Goal: Task Accomplishment & Management: Complete application form

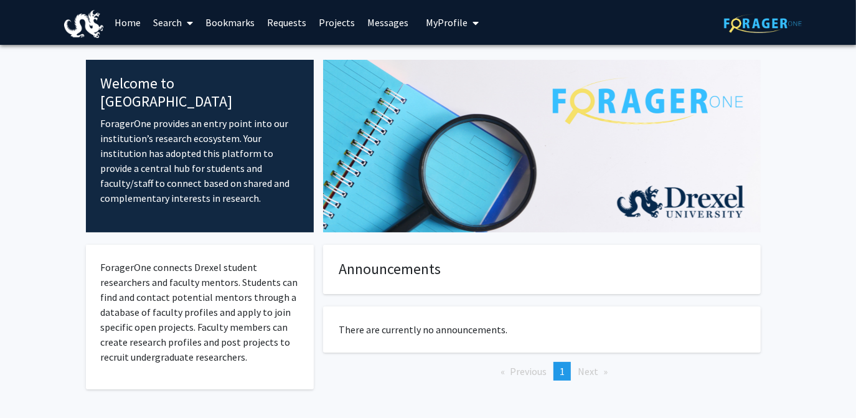
click at [131, 21] on link "Home" at bounding box center [127, 23] width 39 height 44
click at [168, 21] on link "Search" at bounding box center [173, 23] width 52 height 44
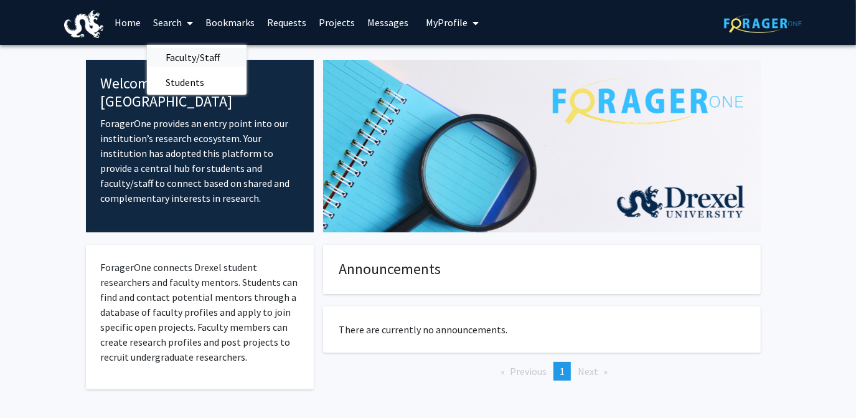
click at [181, 57] on span "Faculty/Staff" at bounding box center [193, 57] width 92 height 25
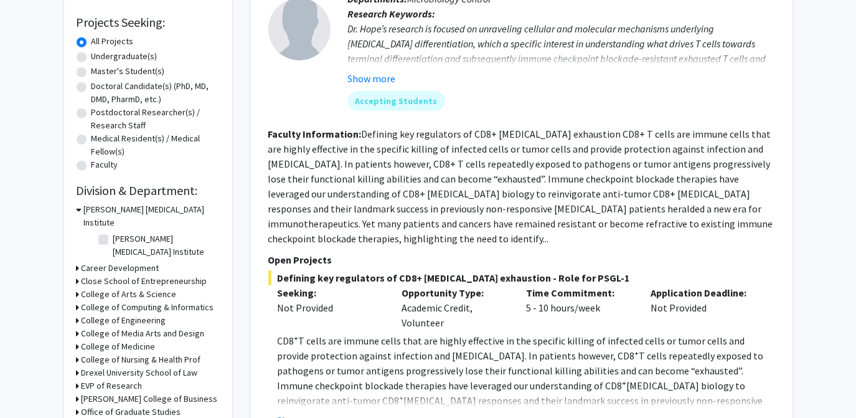
scroll to position [226, 0]
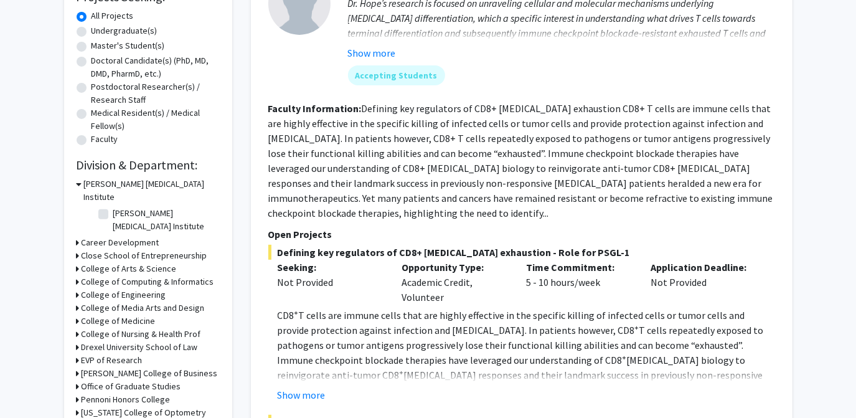
click at [92, 184] on h3 "A.J. Drexel Autism Institute" at bounding box center [152, 191] width 136 height 26
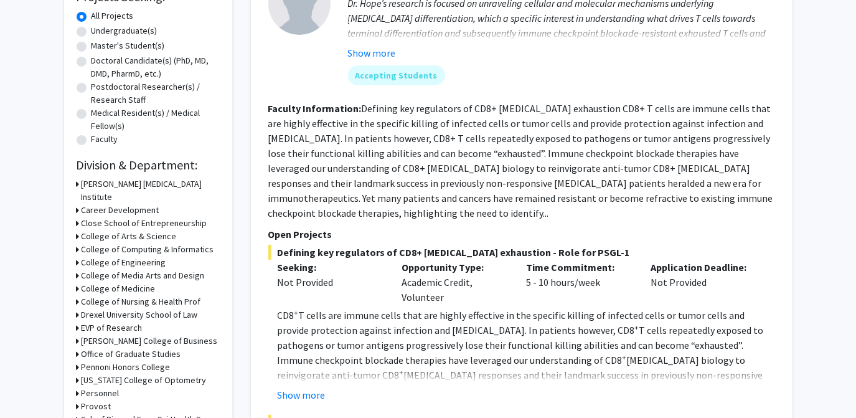
scroll to position [283, 0]
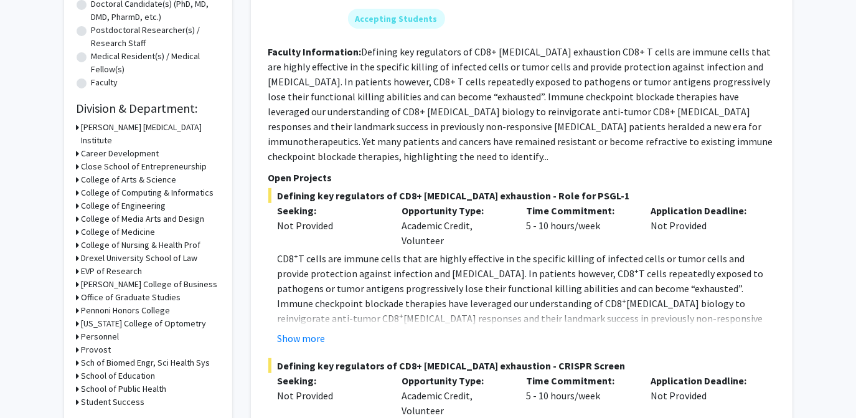
click at [80, 186] on div "College of Computing & Informatics" at bounding box center [148, 192] width 143 height 13
click at [77, 186] on icon at bounding box center [78, 192] width 3 height 13
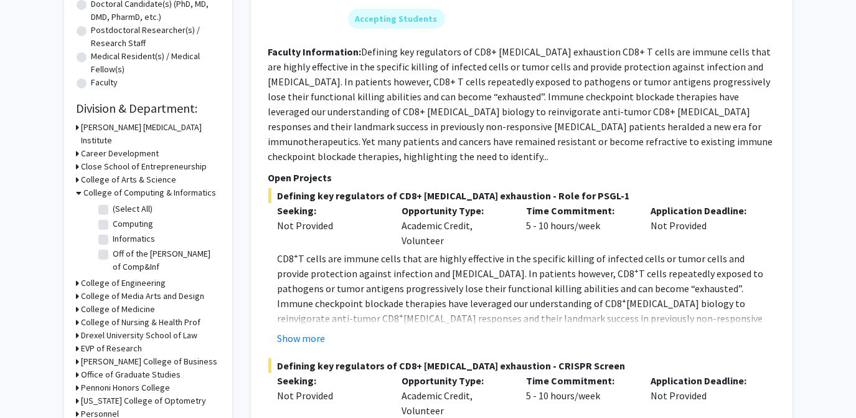
click at [113, 217] on label "Computing" at bounding box center [133, 223] width 40 height 13
click at [113, 217] on input "Computing" at bounding box center [117, 221] width 8 height 8
checkbox input "true"
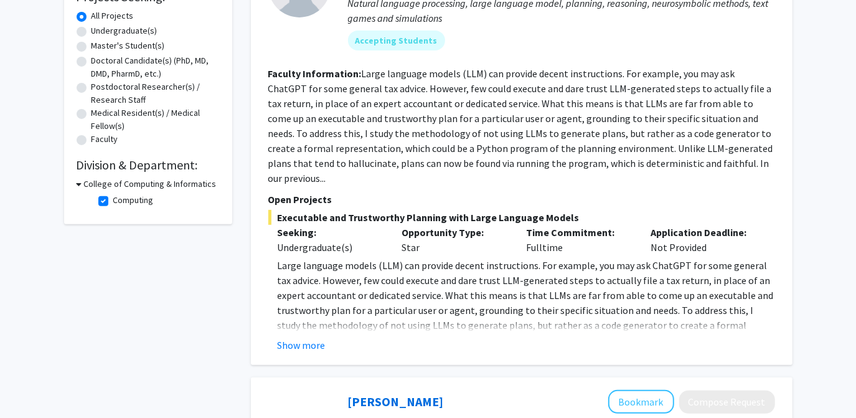
scroll to position [113, 0]
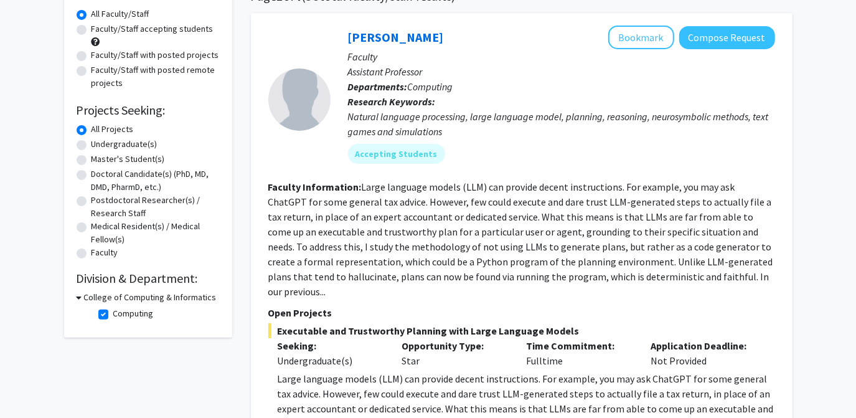
click at [113, 310] on label "Computing" at bounding box center [133, 313] width 40 height 13
click at [113, 310] on input "Computing" at bounding box center [117, 311] width 8 height 8
checkbox input "false"
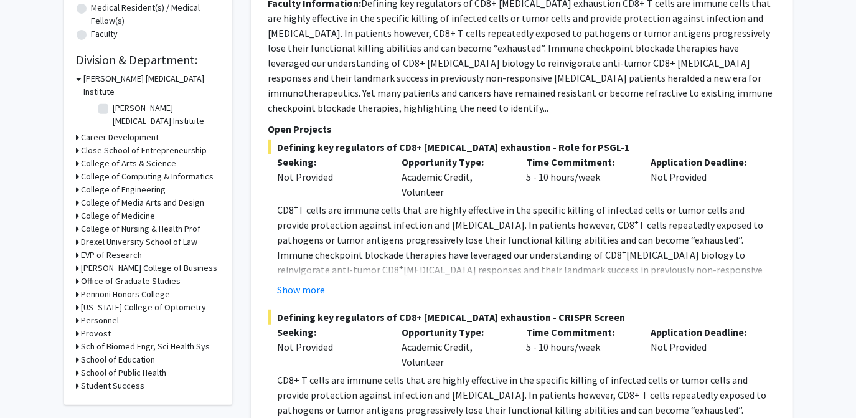
scroll to position [339, 0]
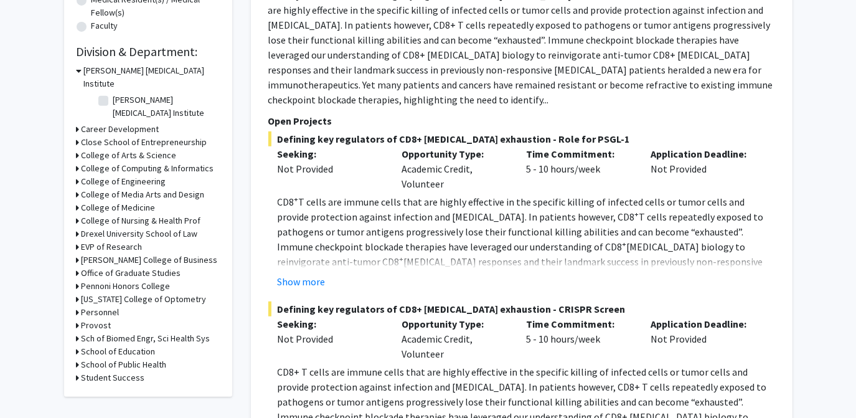
click at [74, 165] on div "Refine By Collaboration Status: Collaboration Status All Faculty/Staff Collabor…" at bounding box center [148, 62] width 168 height 670
click at [75, 158] on div "Refine By Collaboration Status: Collaboration Status All Faculty/Staff Collabor…" at bounding box center [148, 62] width 168 height 670
click at [82, 175] on h3 "College of Engineering" at bounding box center [124, 181] width 85 height 13
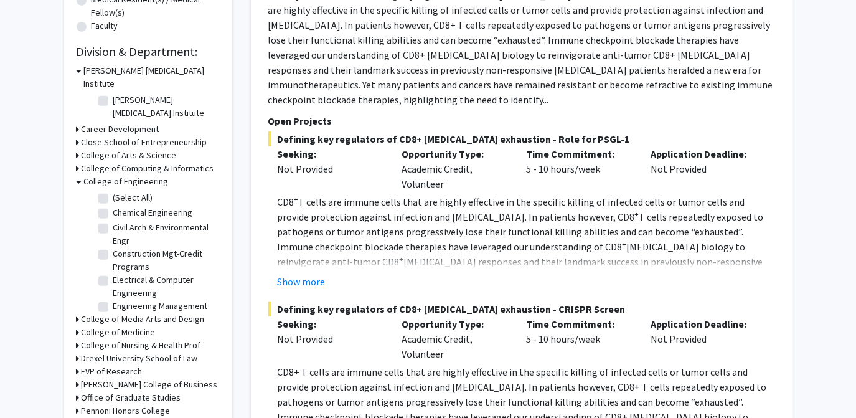
click at [113, 273] on label "Electrical & Computer Engineering" at bounding box center [164, 286] width 103 height 26
click at [113, 273] on input "Electrical & Computer Engineering" at bounding box center [117, 277] width 8 height 8
checkbox input "true"
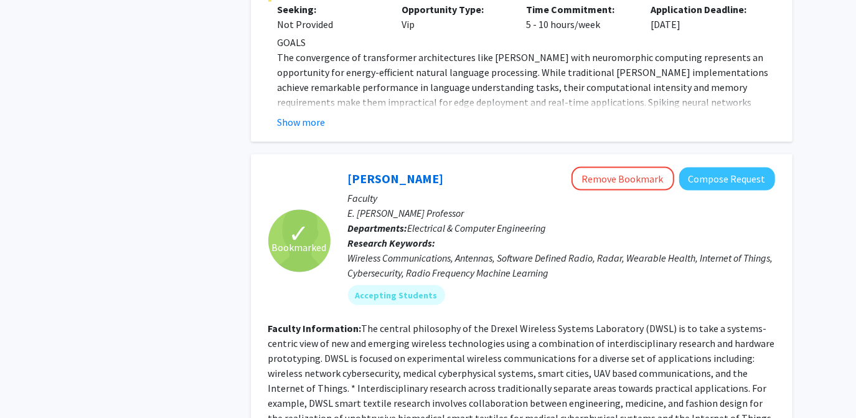
scroll to position [1076, 0]
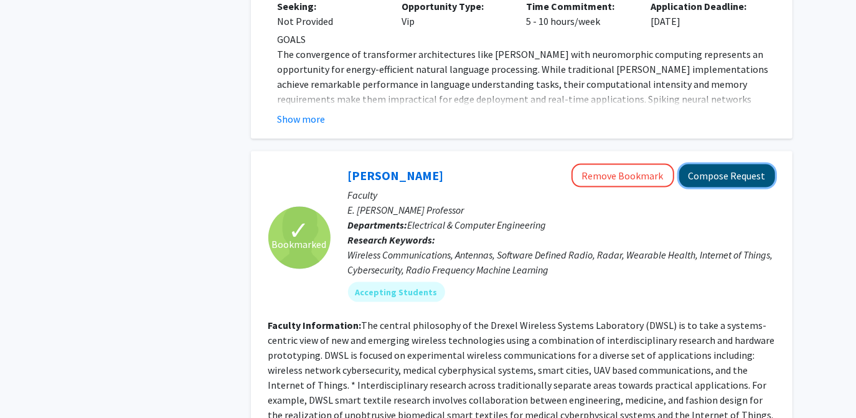
click at [720, 164] on button "Compose Request" at bounding box center [728, 175] width 96 height 23
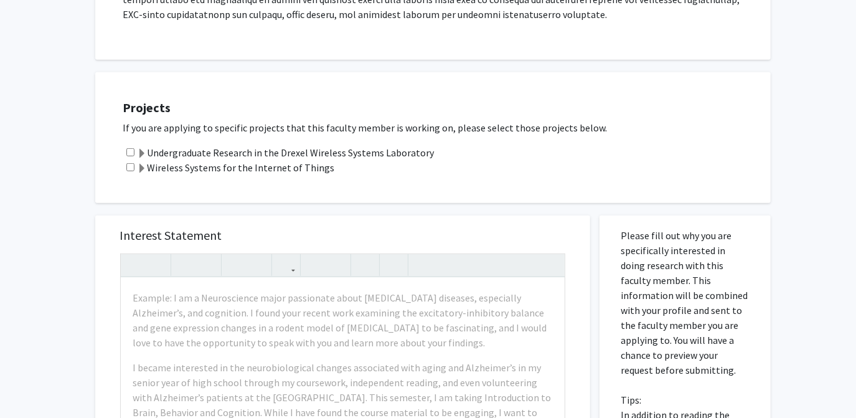
scroll to position [510, 0]
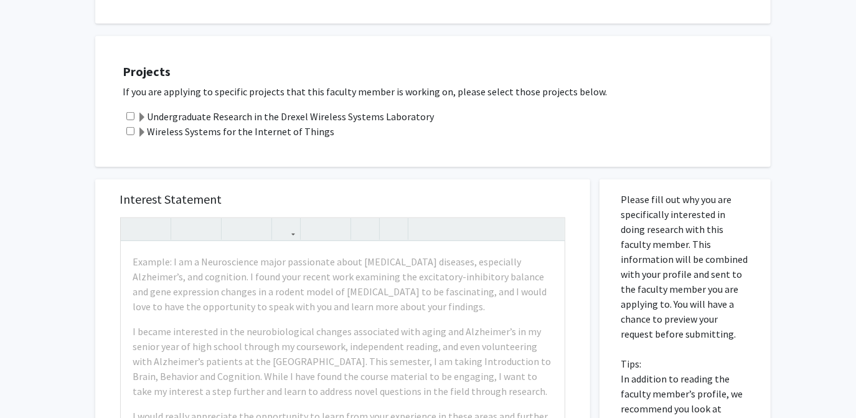
click at [130, 127] on input "checkbox" at bounding box center [130, 131] width 8 height 8
checkbox input "true"
click at [143, 128] on span at bounding box center [143, 133] width 10 height 10
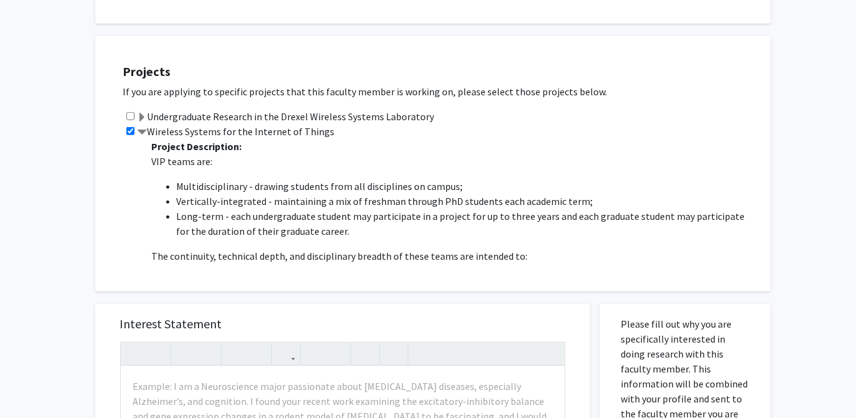
click at [143, 128] on span at bounding box center [143, 133] width 10 height 10
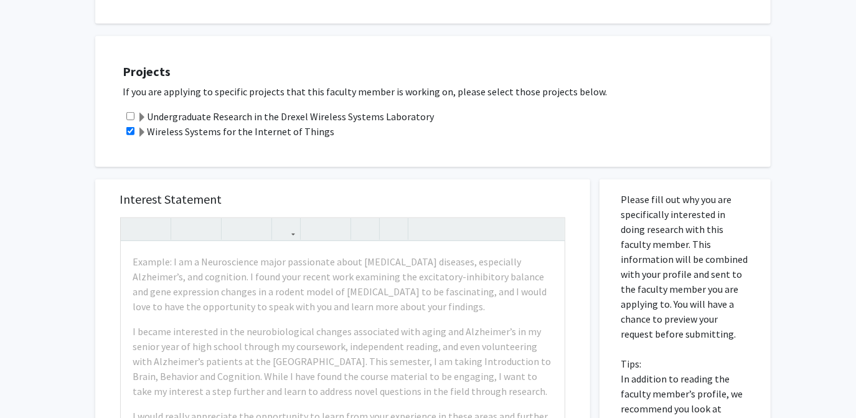
click at [145, 113] on span at bounding box center [143, 118] width 10 height 10
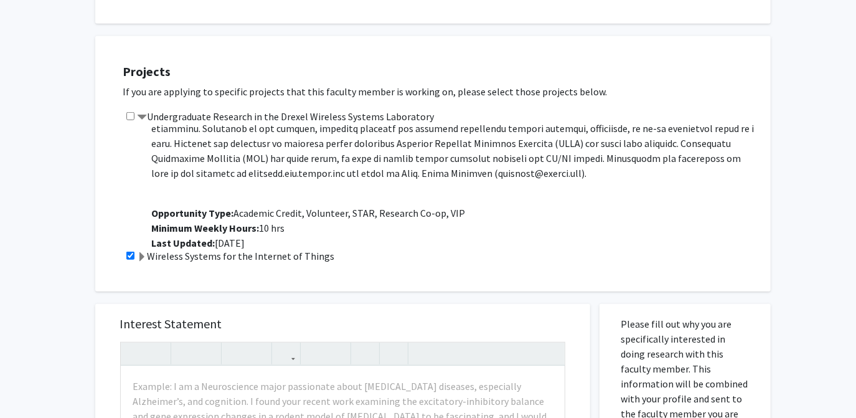
scroll to position [90, 0]
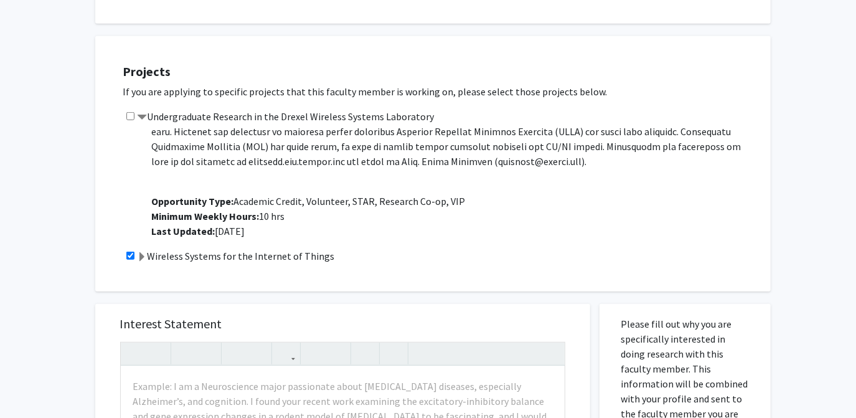
click at [148, 249] on label "Wireless Systems for the Internet of Things" at bounding box center [236, 256] width 197 height 15
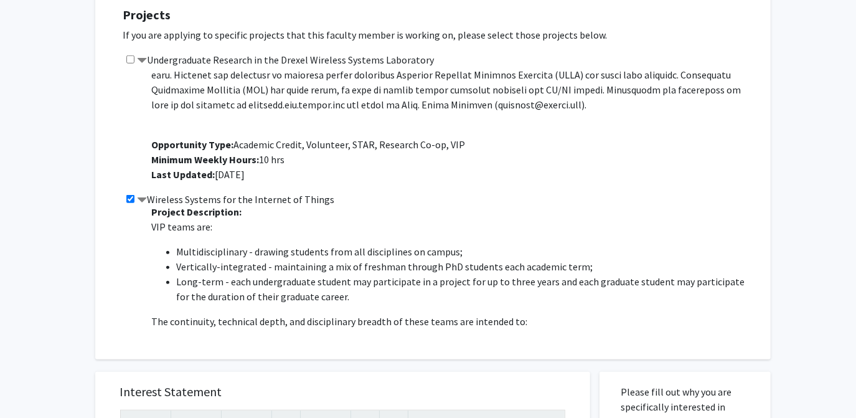
scroll to position [0, 0]
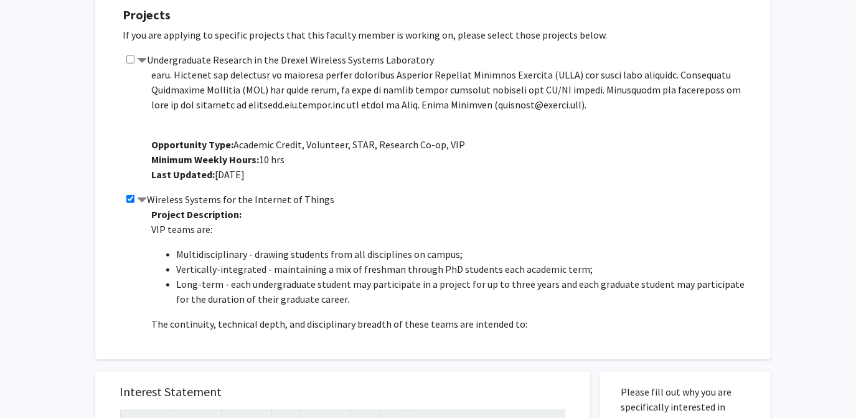
click at [149, 192] on label "Wireless Systems for the Internet of Things" at bounding box center [236, 199] width 197 height 15
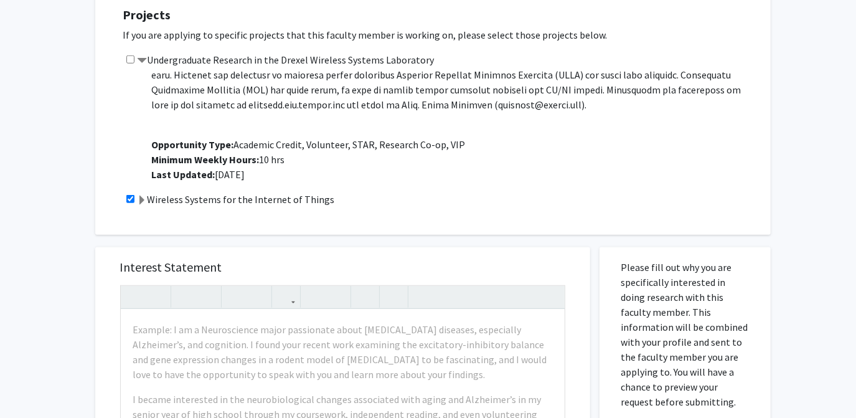
click at [142, 56] on span at bounding box center [143, 61] width 10 height 10
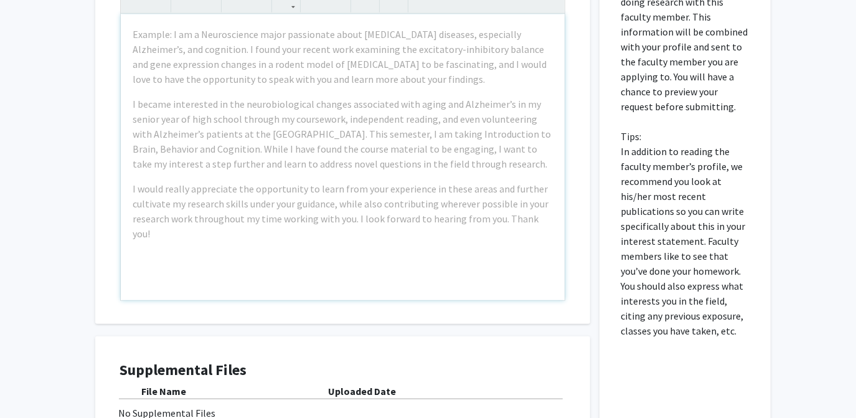
scroll to position [849, 0]
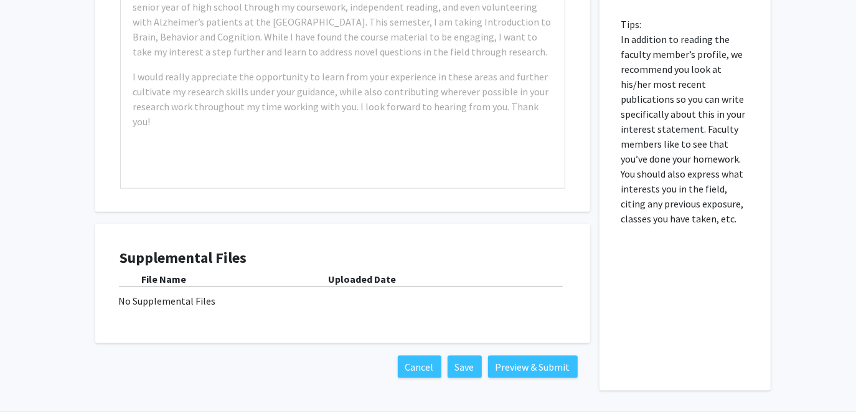
click at [191, 293] on div "No Supplemental Files" at bounding box center [343, 300] width 448 height 15
click at [181, 293] on div "No Supplemental Files" at bounding box center [343, 300] width 448 height 15
drag, startPoint x: 181, startPoint y: 288, endPoint x: 261, endPoint y: 306, distance: 82.5
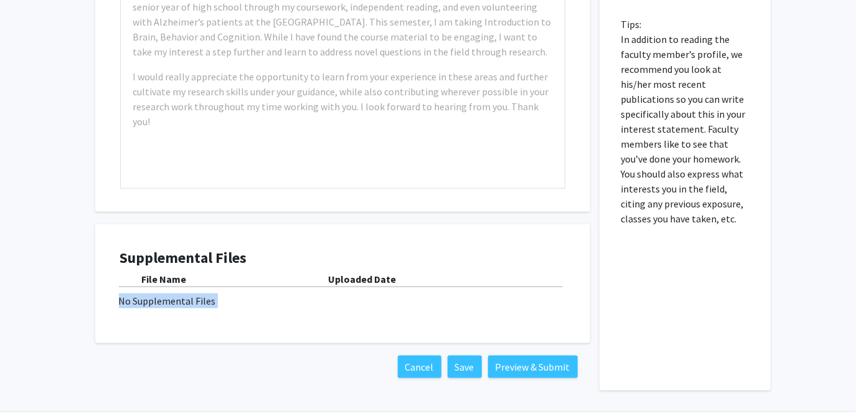
click at [261, 306] on div "Supplemental Files File Name Uploaded Date No Supplemental Files" at bounding box center [343, 284] width 470 height 95
click at [300, 313] on div "Supplemental Files File Name Uploaded Date No Supplemental Files" at bounding box center [343, 284] width 470 height 95
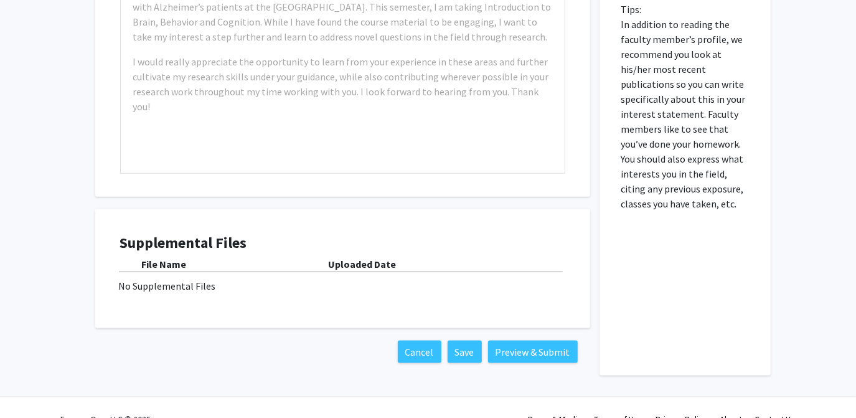
scroll to position [871, 0]
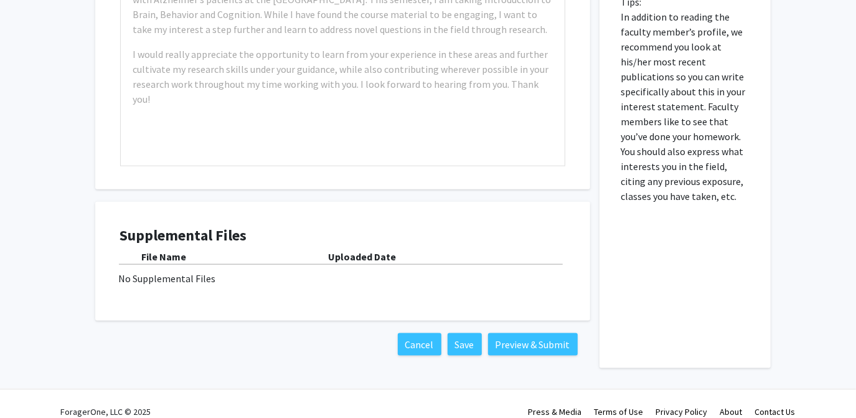
click at [387, 278] on div "Supplemental Files File Name Uploaded Date No Supplemental Files" at bounding box center [342, 262] width 445 height 70
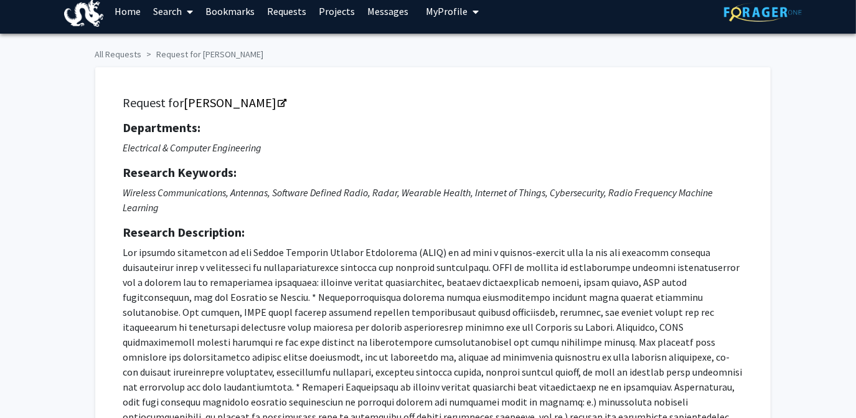
scroll to position [0, 0]
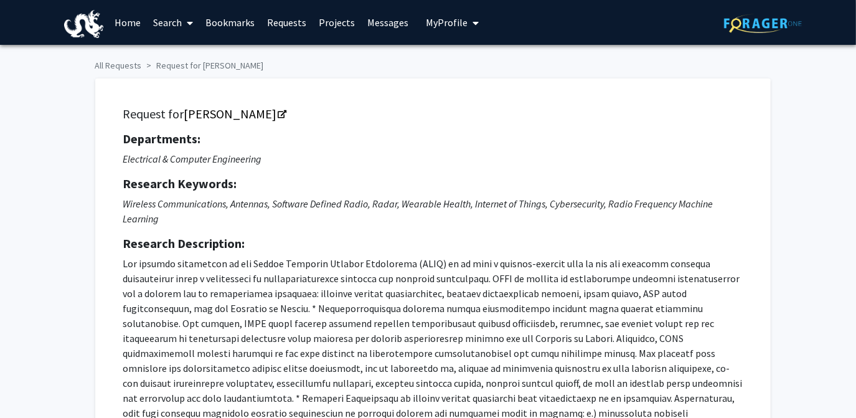
click at [450, 17] on span "My Profile" at bounding box center [447, 22] width 42 height 12
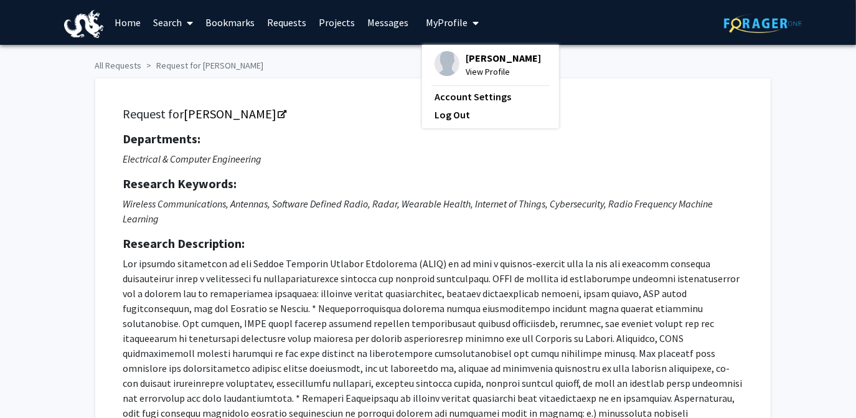
click at [362, 115] on h5 "Request for Kapil Dandekar" at bounding box center [433, 114] width 620 height 15
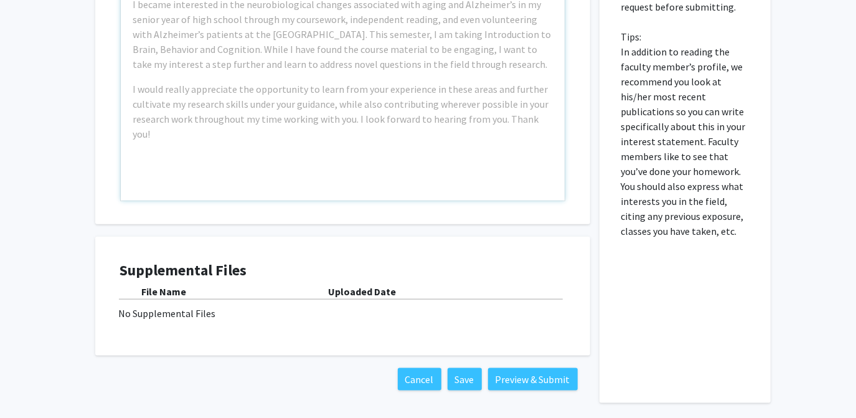
scroll to position [871, 0]
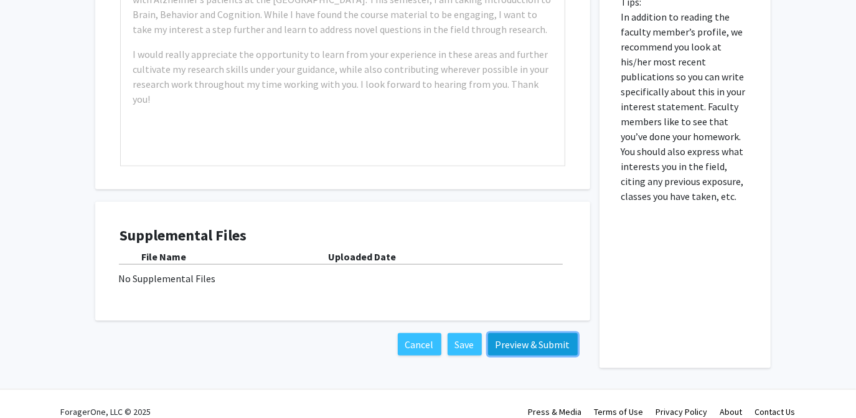
click at [496, 333] on button "Preview & Submit" at bounding box center [533, 344] width 90 height 22
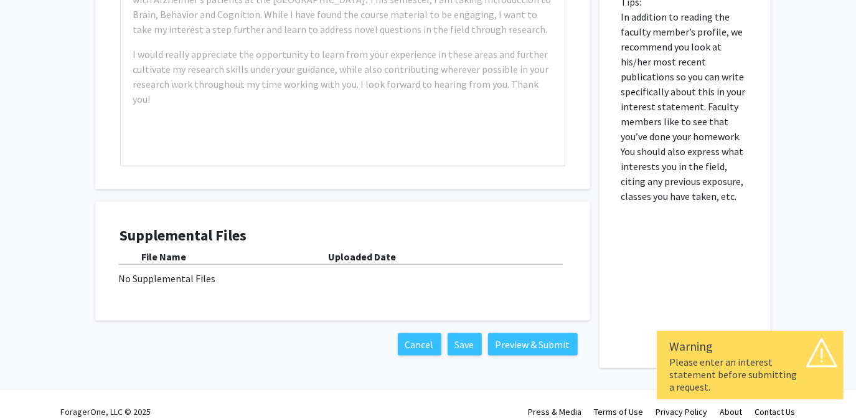
click at [171, 270] on div "Supplemental Files File Name Uploaded Date No Supplemental Files" at bounding box center [342, 262] width 445 height 70
click at [171, 271] on div "No Supplemental Files" at bounding box center [343, 278] width 448 height 15
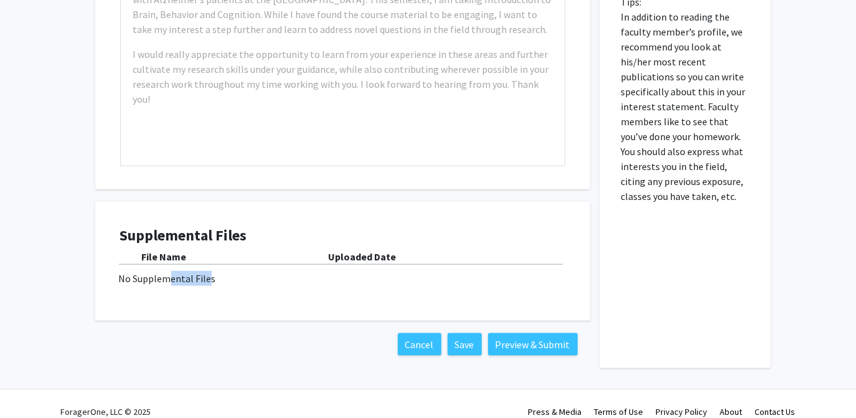
drag, startPoint x: 171, startPoint y: 265, endPoint x: 208, endPoint y: 269, distance: 37.6
click at [208, 271] on div "No Supplemental Files" at bounding box center [343, 278] width 448 height 15
drag, startPoint x: 208, startPoint y: 269, endPoint x: 216, endPoint y: 269, distance: 7.5
click at [216, 271] on div "No Supplemental Files" at bounding box center [343, 278] width 448 height 15
drag, startPoint x: 212, startPoint y: 263, endPoint x: 117, endPoint y: 264, distance: 95.3
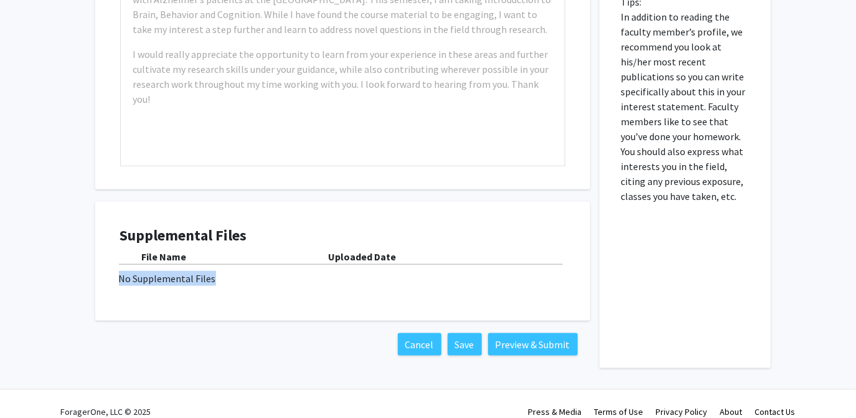
click at [117, 264] on div "Supplemental Files File Name Uploaded Date No Supplemental Files" at bounding box center [343, 261] width 470 height 95
drag, startPoint x: 117, startPoint y: 264, endPoint x: 171, endPoint y: 283, distance: 57.3
click at [171, 283] on div "Supplemental Files File Name Uploaded Date No Supplemental Files" at bounding box center [343, 261] width 470 height 95
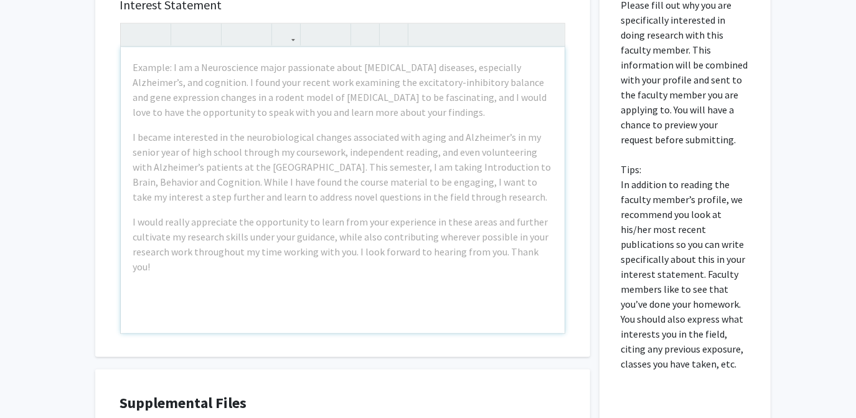
scroll to position [701, 0]
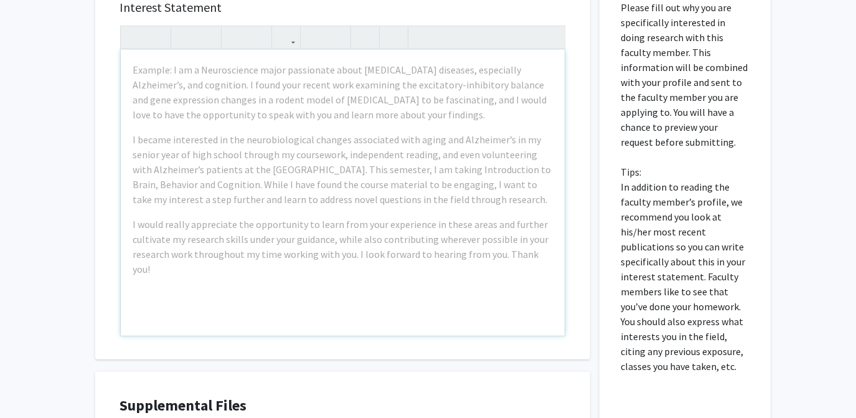
click at [407, 278] on div "Example: I am a Neuroscience major passionate about [MEDICAL_DATA] diseases, es…" at bounding box center [343, 193] width 444 height 286
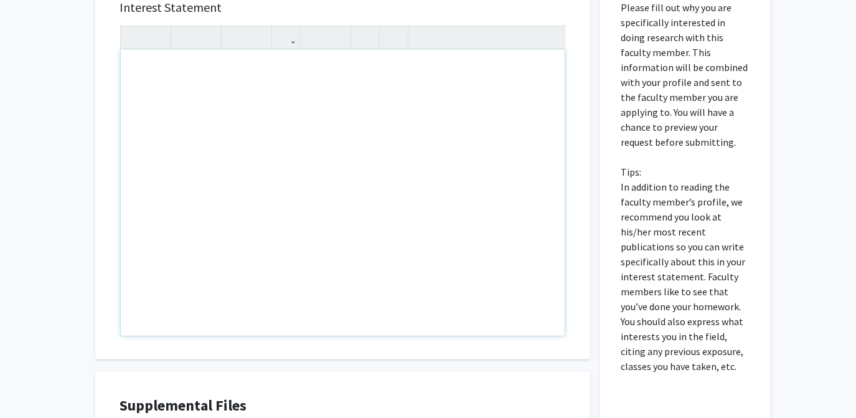
paste div "Note to users with screen readers: Please press Alt+0 or Option+0 to deactivate…"
type textarea "<l>Ipsu Dolorsita Consecte, </a><e>&sedd;Ei temp in Utlab Etdol mag A en a mini…"
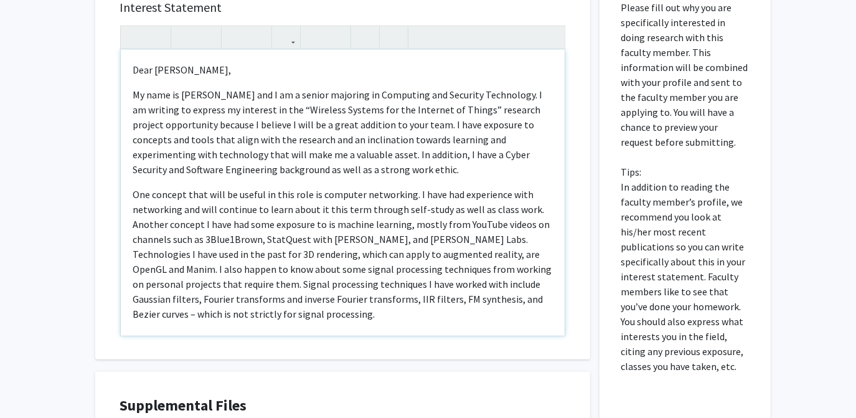
click at [135, 87] on p "My name is [PERSON_NAME] and I am a senior majoring in Computing and Security T…" at bounding box center [342, 132] width 419 height 90
drag, startPoint x: 135, startPoint y: 78, endPoint x: 120, endPoint y: 78, distance: 15.0
click at [121, 78] on div "Dear Professor Dandekar, My name is Dubem Okoye and I am a senior majoring in …" at bounding box center [343, 193] width 444 height 286
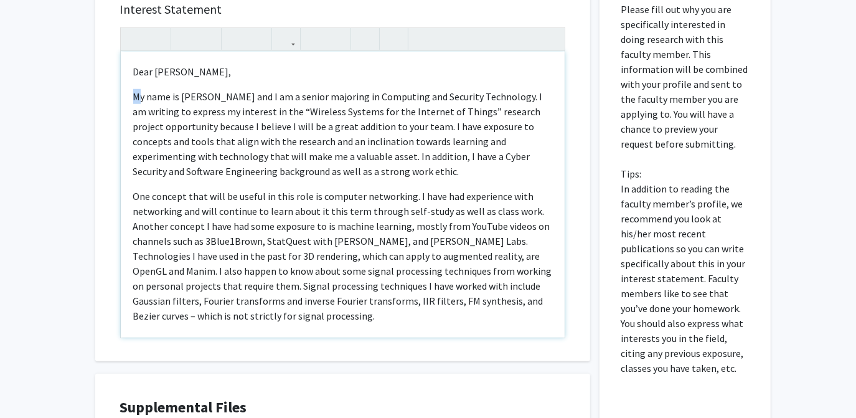
scroll to position [532, 0]
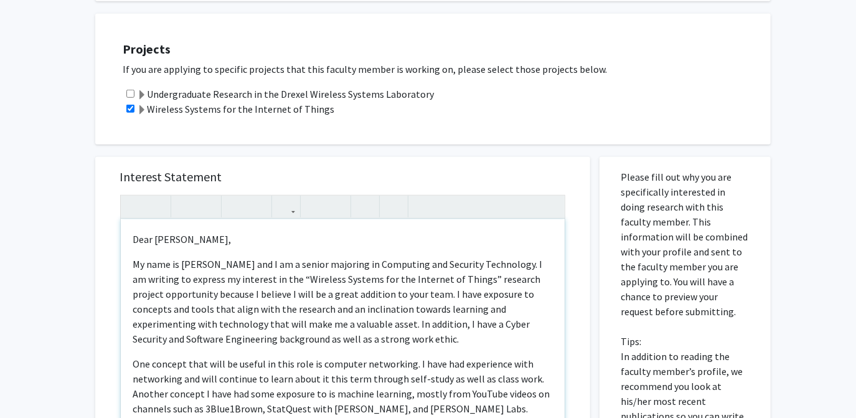
click at [152, 275] on p "My name is [PERSON_NAME] and I am a senior majoring in Computing and Security T…" at bounding box center [342, 302] width 419 height 90
click at [136, 257] on p "My name is [PERSON_NAME] and I am a senior majoring in Computing and Security T…" at bounding box center [342, 302] width 419 height 90
drag, startPoint x: 136, startPoint y: 350, endPoint x: 125, endPoint y: 350, distance: 11.2
click at [125, 350] on div "Dear Professor Dandekar, My name is Dubem Okoye and I am a senior majoring in …" at bounding box center [343, 362] width 444 height 286
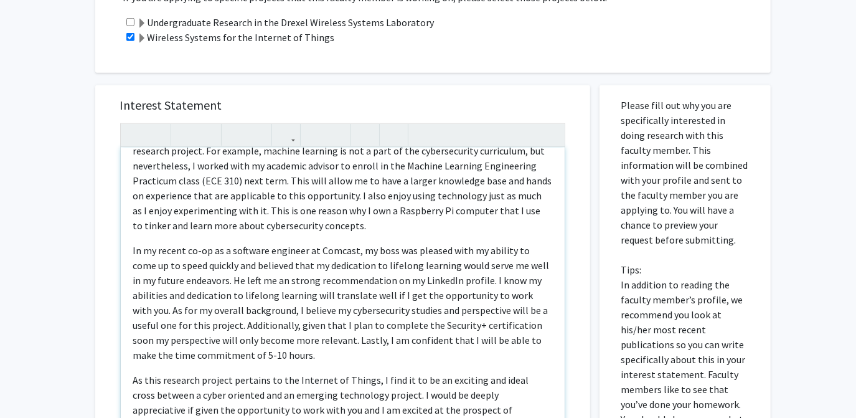
scroll to position [295, 0]
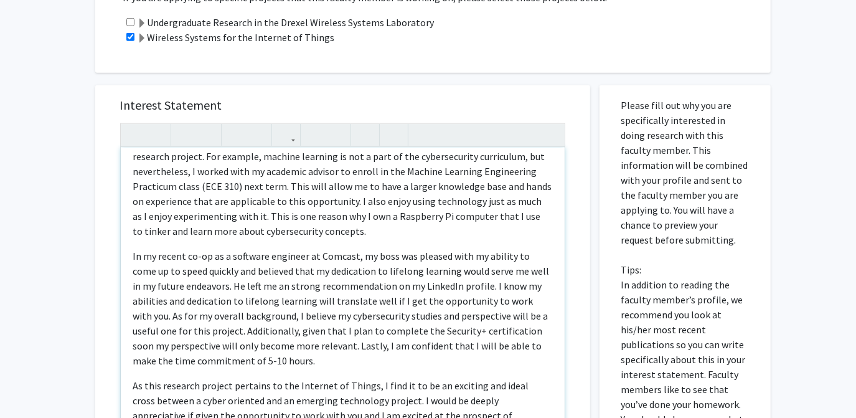
click at [132, 243] on div "Dear Professor Dandekar, My name is Dubem Okoye and I am a senior majoring in …" at bounding box center [343, 291] width 444 height 286
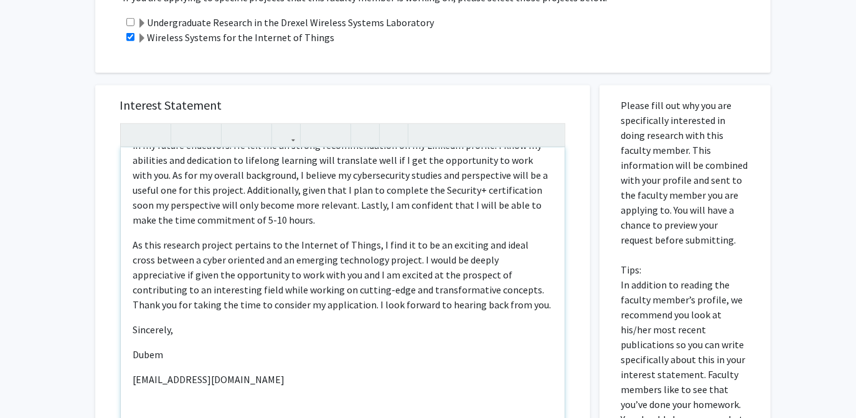
scroll to position [437, 0]
click at [136, 346] on p "Dubem" at bounding box center [342, 353] width 419 height 15
type textarea "<p>Dear Professor Dandekar, </p><p>&nbsp; &nbsp; &nbsp; &nbsp; My name is Dubem…"
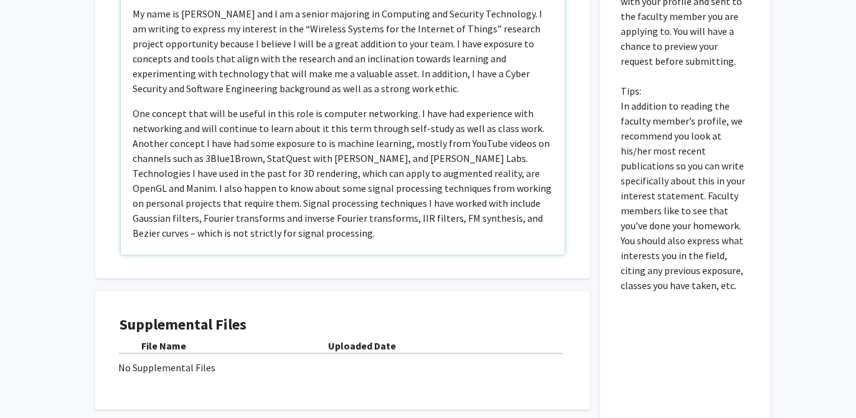
scroll to position [871, 0]
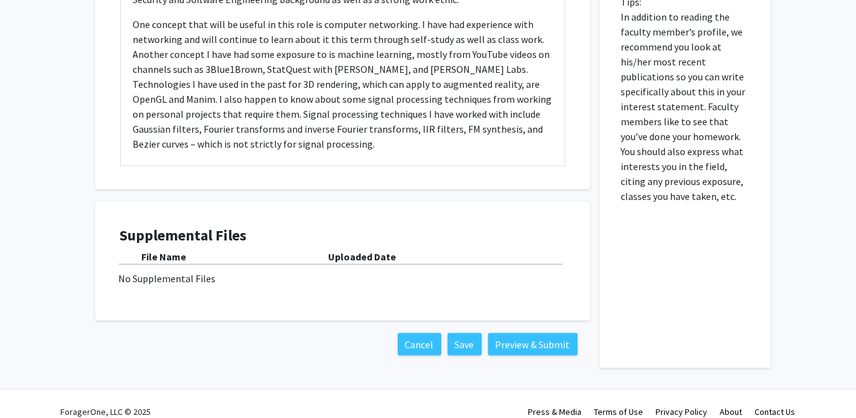
click at [168, 271] on div "No Supplemental Files" at bounding box center [343, 278] width 448 height 15
click at [346, 250] on b "Uploaded Date" at bounding box center [363, 256] width 68 height 12
click at [165, 231] on div "Supplemental Files File Name Uploaded Date No Supplemental Files" at bounding box center [342, 262] width 445 height 70
click at [192, 271] on div "No Supplemental Files" at bounding box center [343, 278] width 448 height 15
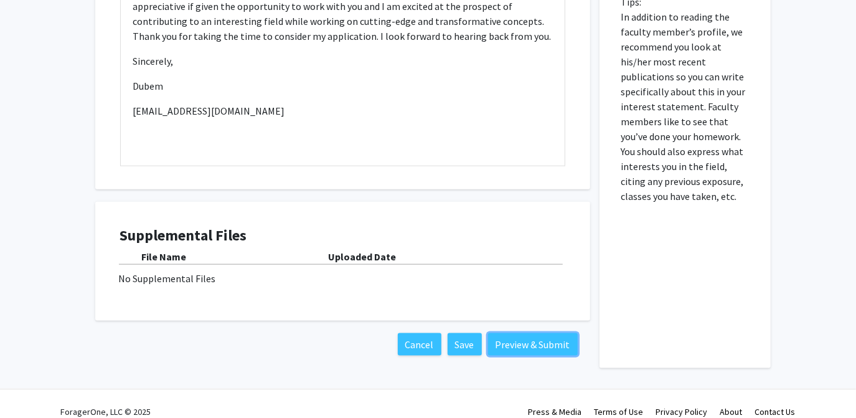
click at [514, 333] on button "Preview & Submit" at bounding box center [533, 344] width 90 height 22
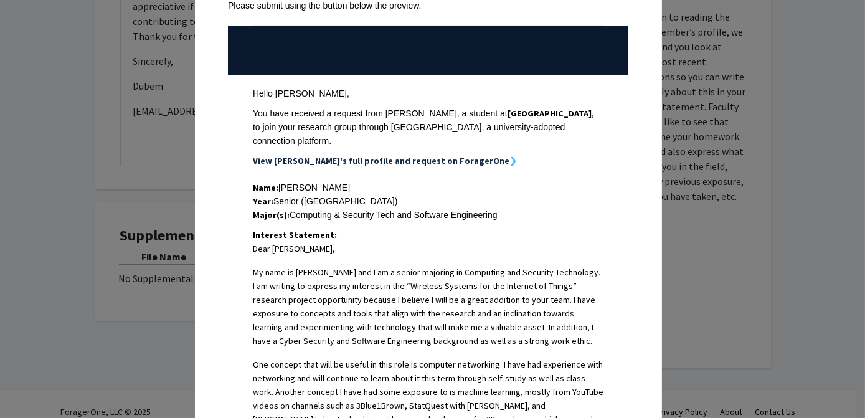
scroll to position [0, 0]
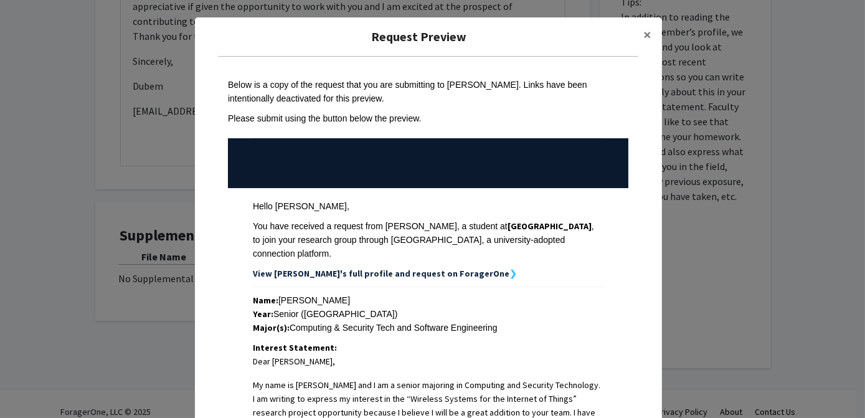
drag, startPoint x: 358, startPoint y: 255, endPoint x: 328, endPoint y: 257, distance: 30.0
click at [328, 268] on strong "View [PERSON_NAME]'s full profile and request on ForagerOne" at bounding box center [381, 273] width 257 height 11
click at [449, 268] on strong "View [PERSON_NAME]'s full profile and request on ForagerOne" at bounding box center [381, 273] width 257 height 11
click at [638, 39] on button "×" at bounding box center [648, 34] width 28 height 35
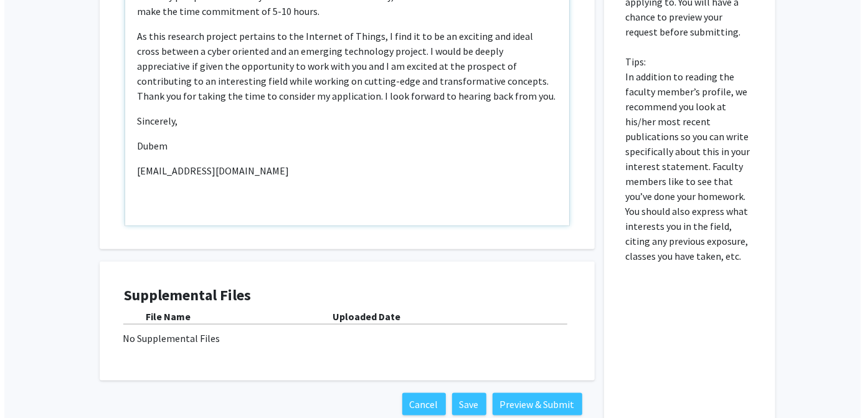
scroll to position [871, 0]
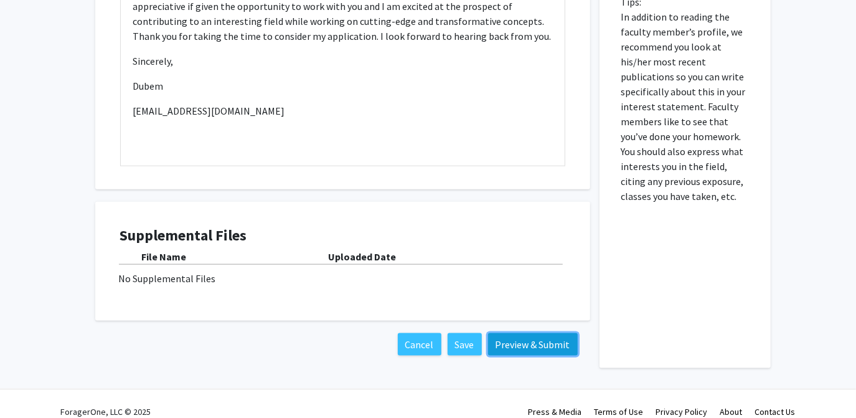
click at [520, 333] on button "Preview & Submit" at bounding box center [533, 344] width 90 height 22
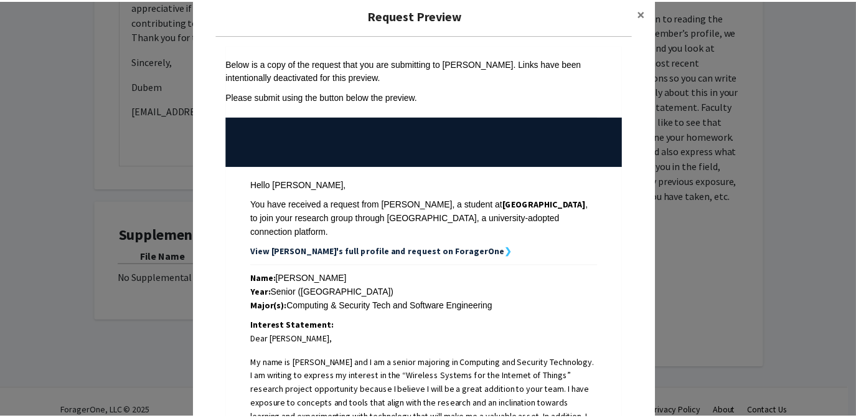
scroll to position [0, 0]
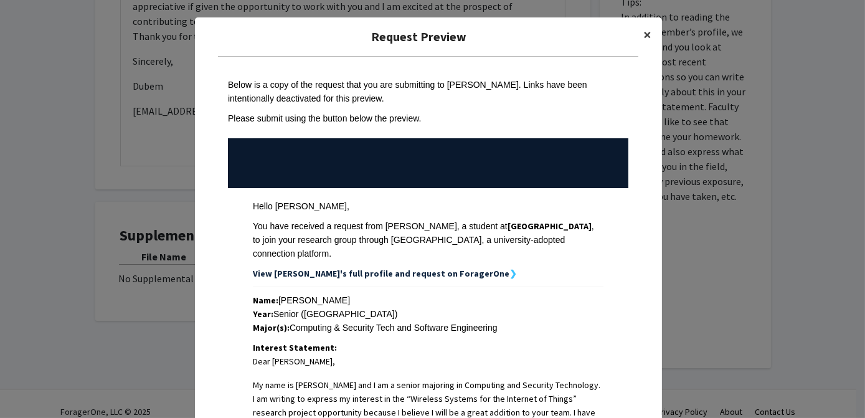
click at [644, 30] on span "×" at bounding box center [648, 34] width 8 height 19
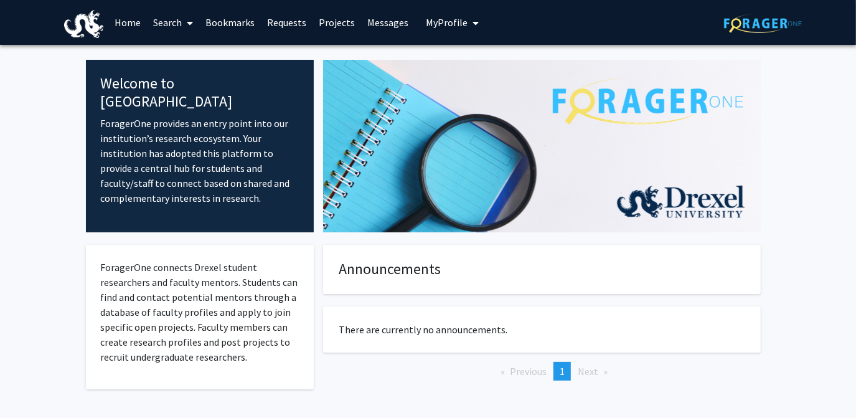
click at [422, 22] on button "My Profile" at bounding box center [452, 22] width 60 height 45
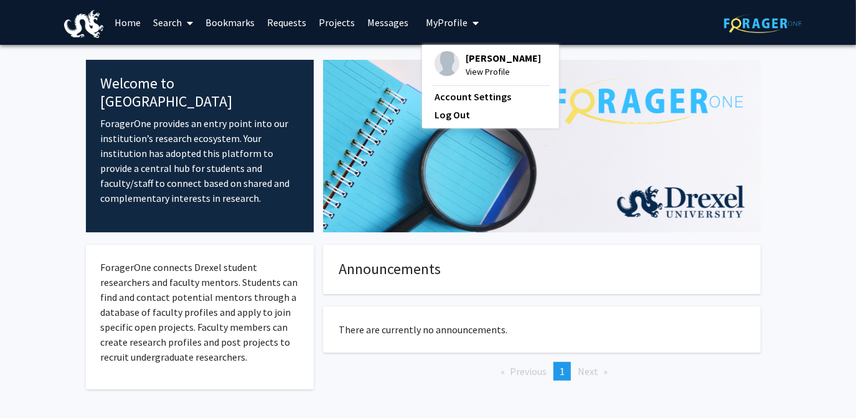
click at [438, 60] on img at bounding box center [447, 63] width 25 height 25
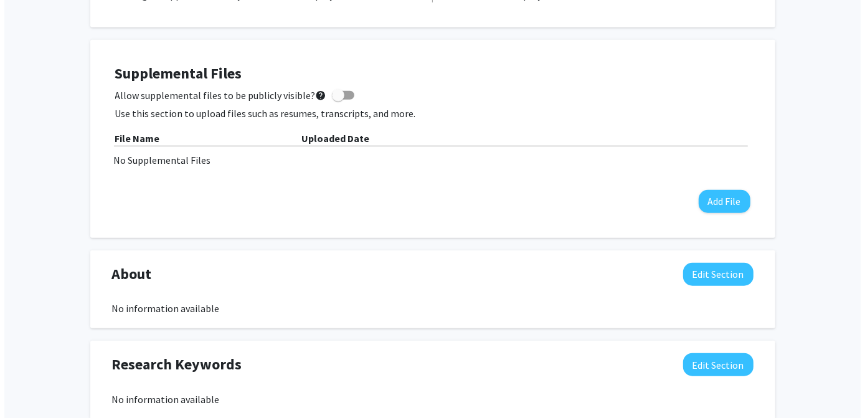
scroll to position [514, 0]
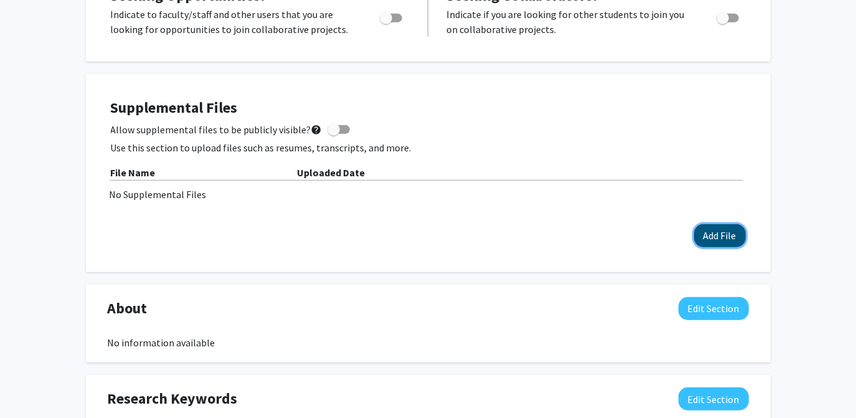
click at [720, 227] on button "Add File" at bounding box center [720, 235] width 52 height 23
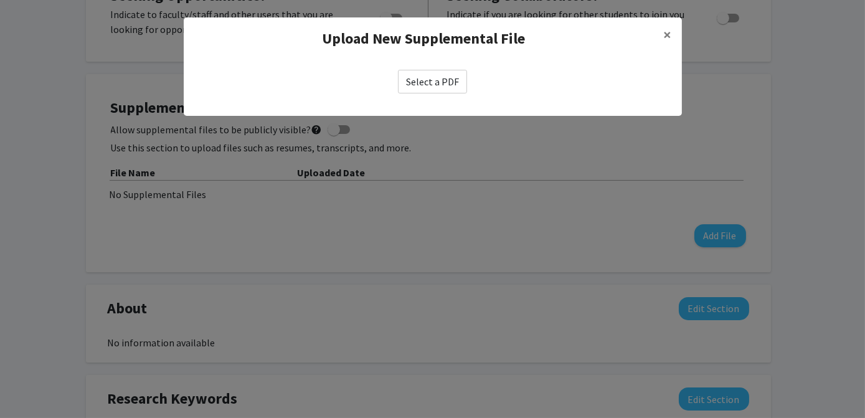
click at [446, 91] on label "Select a PDF" at bounding box center [432, 82] width 69 height 24
click at [0, 0] on input "Select a PDF" at bounding box center [0, 0] width 0 height 0
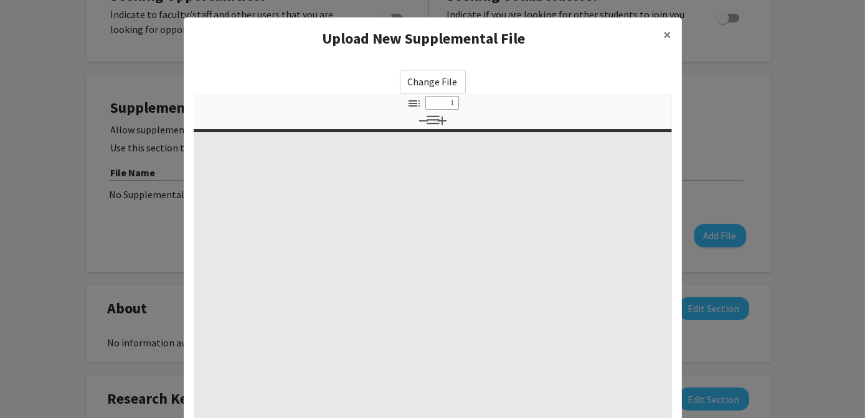
select select "custom"
type input "0"
select select "custom"
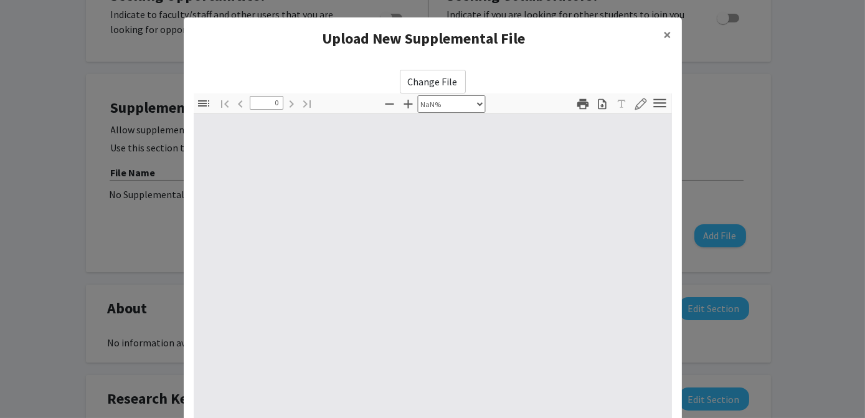
type input "1"
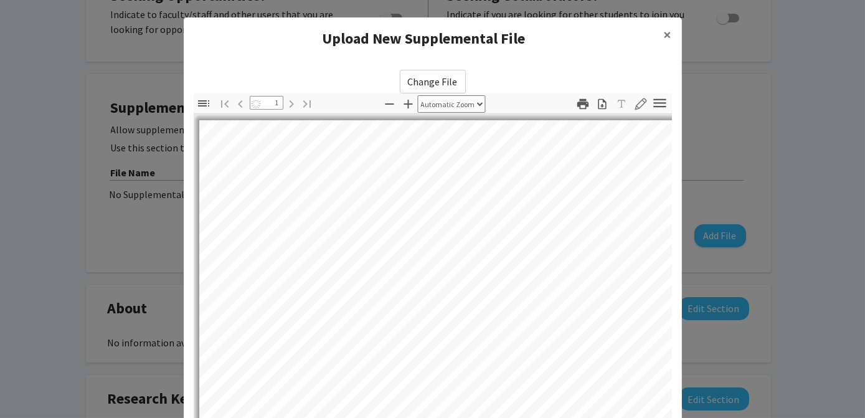
select select "auto"
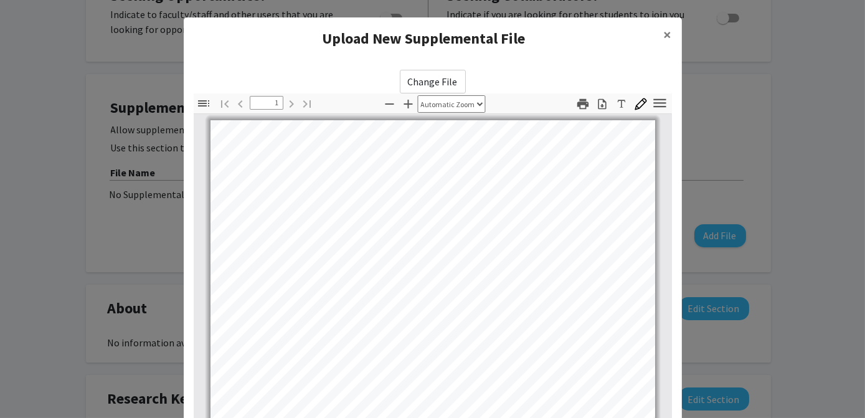
scroll to position [0, 0]
click at [444, 82] on label "Change File" at bounding box center [433, 82] width 66 height 24
click at [0, 0] on input "Change File" at bounding box center [0, 0] width 0 height 0
click at [410, 79] on label "Change File" at bounding box center [433, 82] width 66 height 24
click at [0, 0] on input "Change File" at bounding box center [0, 0] width 0 height 0
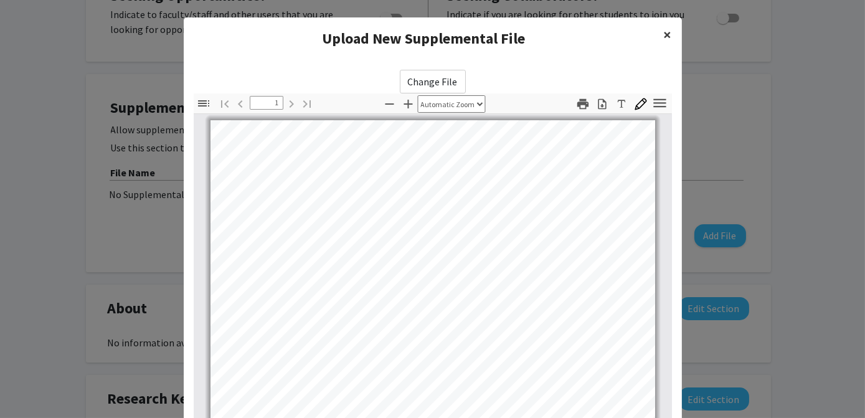
click at [664, 36] on span "×" at bounding box center [668, 34] width 8 height 19
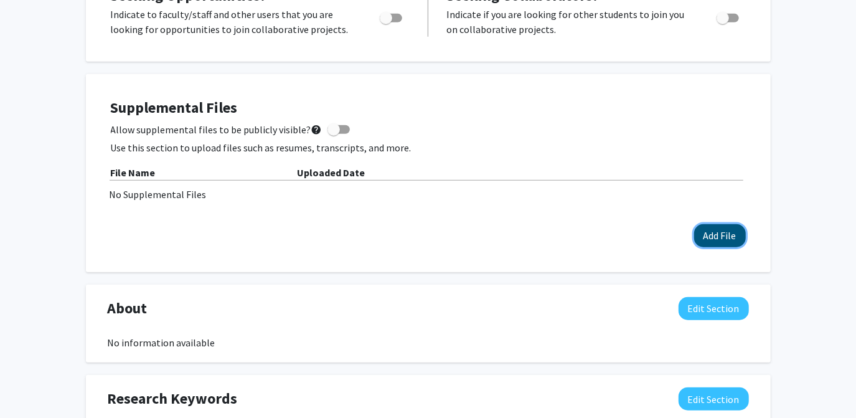
click at [710, 230] on button "Add File" at bounding box center [720, 235] width 52 height 23
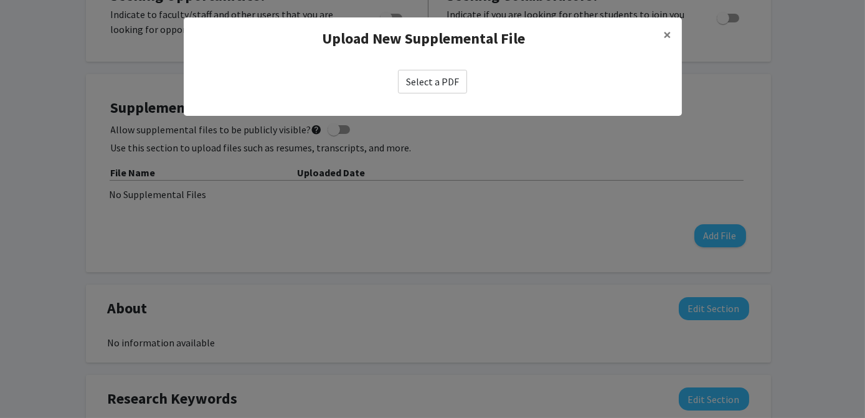
click at [462, 88] on label "Select a PDF" at bounding box center [432, 82] width 69 height 24
click at [0, 0] on input "Select a PDF" at bounding box center [0, 0] width 0 height 0
select select "custom"
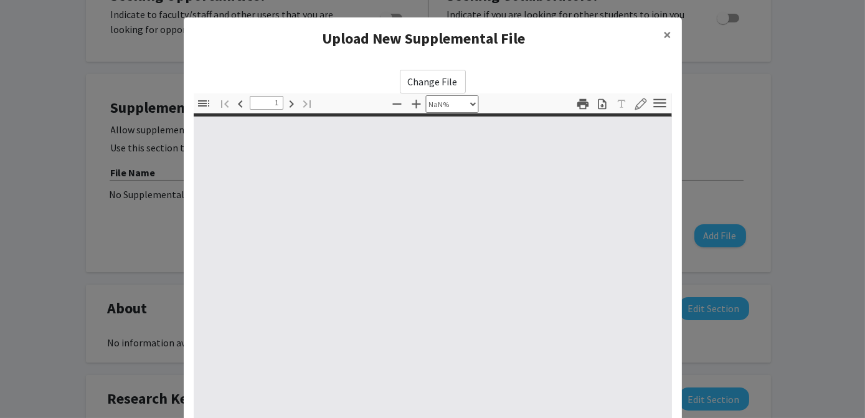
type input "0"
select select "custom"
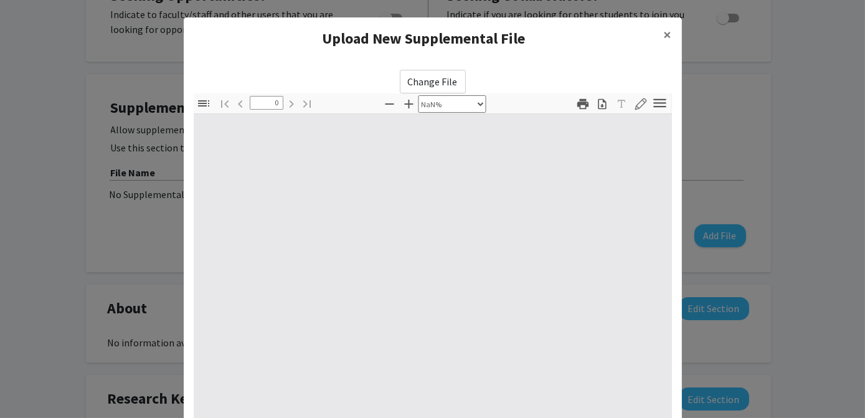
type input "1"
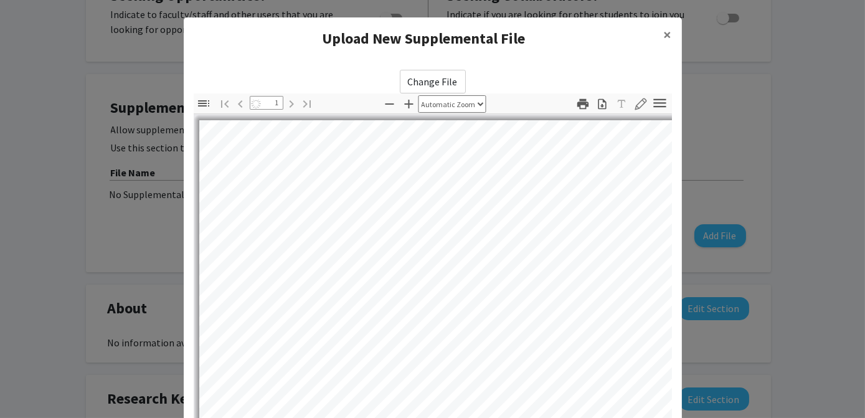
select select "auto"
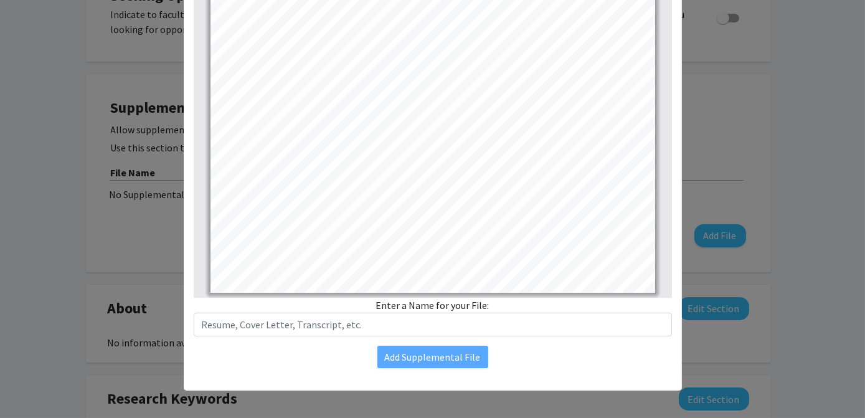
scroll to position [171, 0]
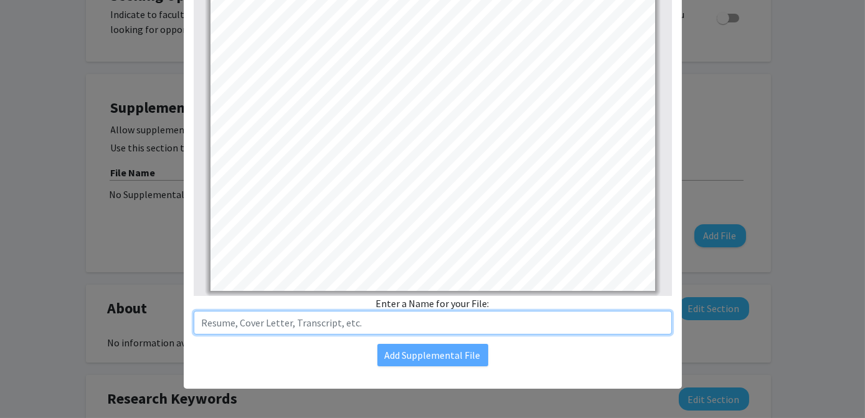
click at [354, 320] on input "text" at bounding box center [433, 323] width 478 height 24
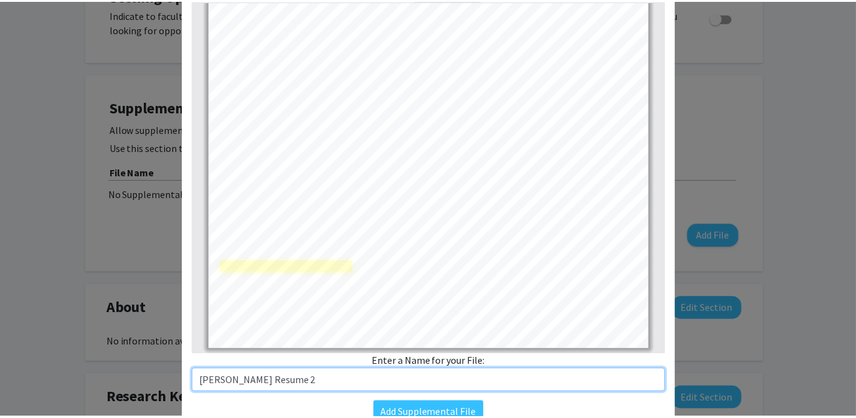
scroll to position [169, 0]
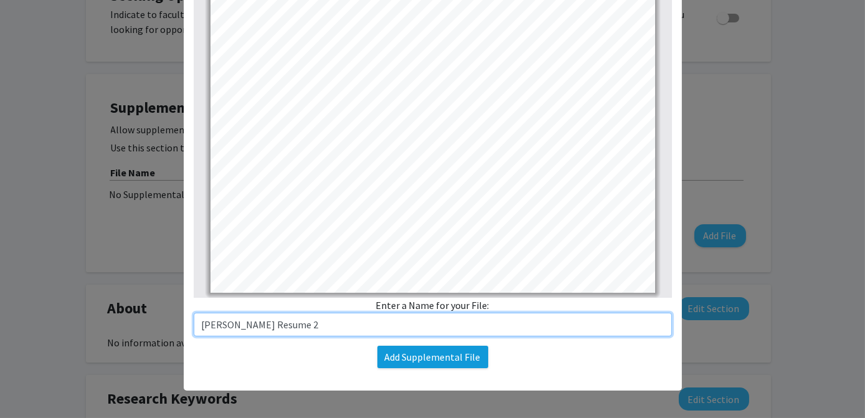
type input "[PERSON_NAME] Resume 2"
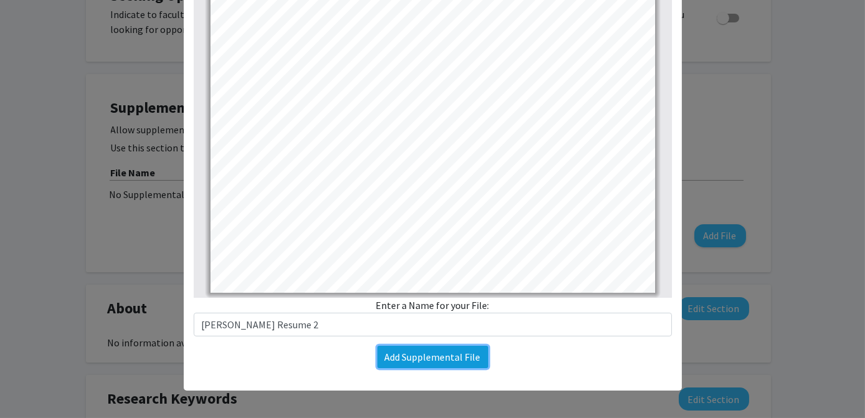
click at [417, 350] on button "Add Supplemental File" at bounding box center [432, 357] width 111 height 22
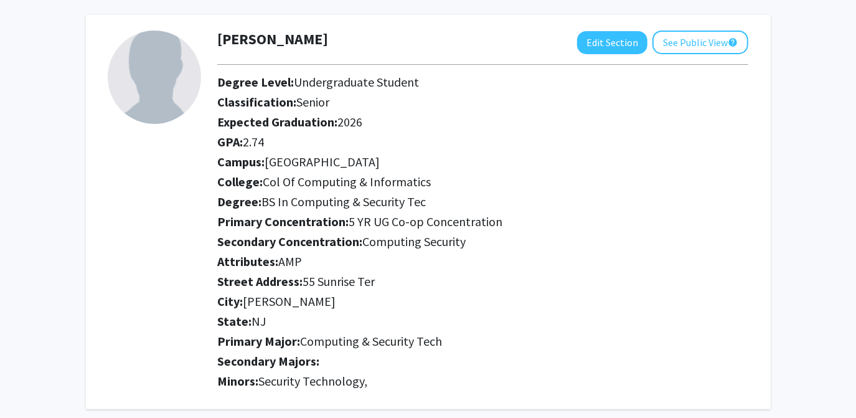
scroll to position [0, 0]
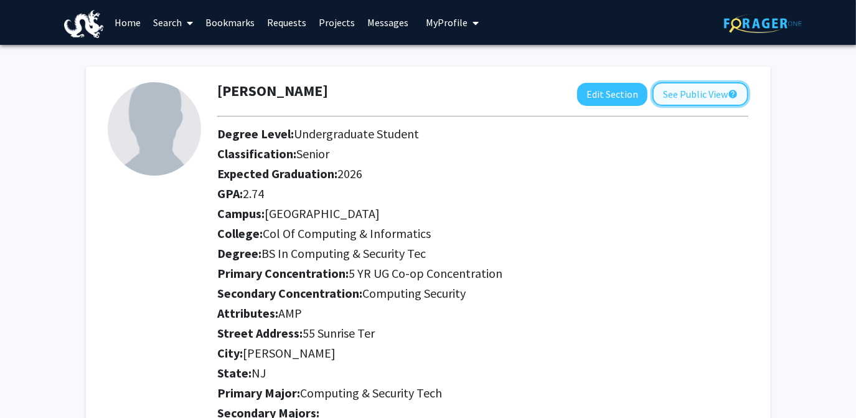
click at [680, 97] on button "See Public View help" at bounding box center [701, 94] width 96 height 24
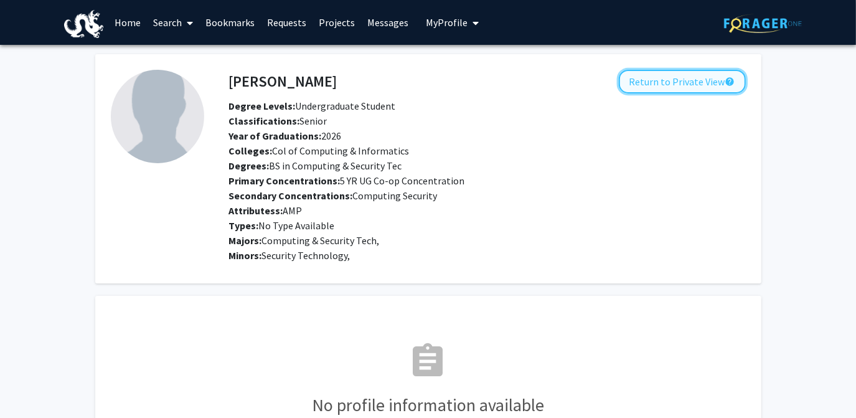
click at [671, 88] on button "Return to Private View help" at bounding box center [682, 82] width 127 height 24
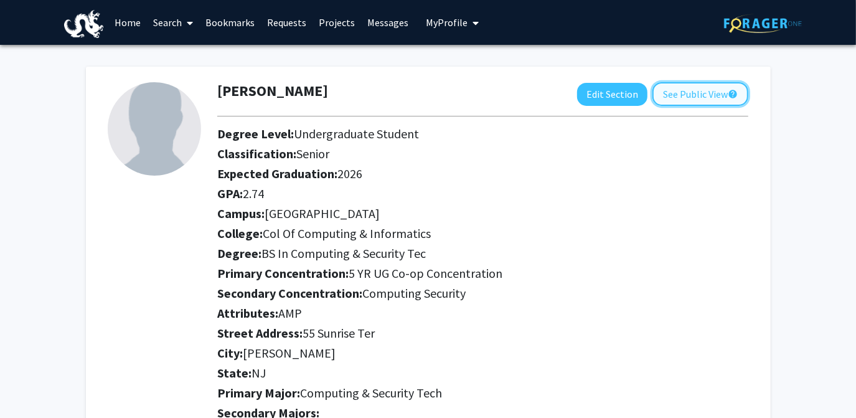
click at [704, 89] on button "See Public View help" at bounding box center [701, 94] width 96 height 24
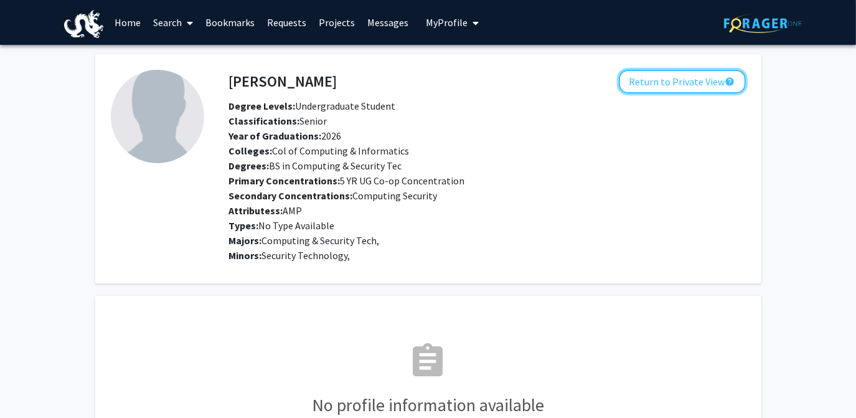
click at [704, 89] on button "Return to Private View help" at bounding box center [682, 82] width 127 height 24
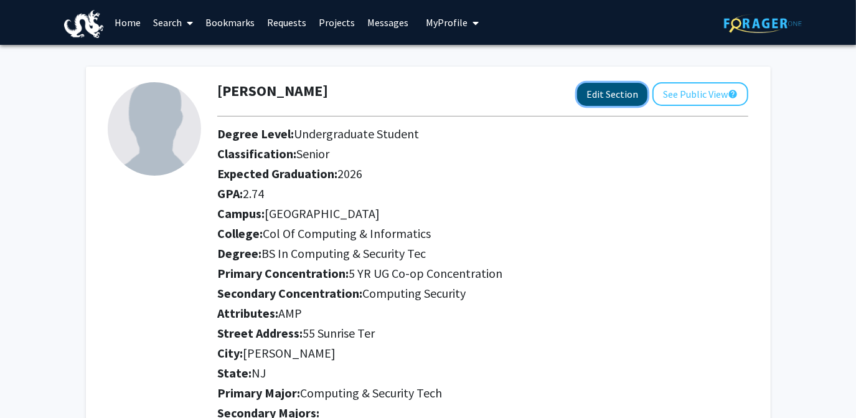
click at [597, 90] on button "Edit Section" at bounding box center [612, 94] width 70 height 23
select select "senior"
select select "2026"
select select "University City"
select select "Col of Computing & Informatics"
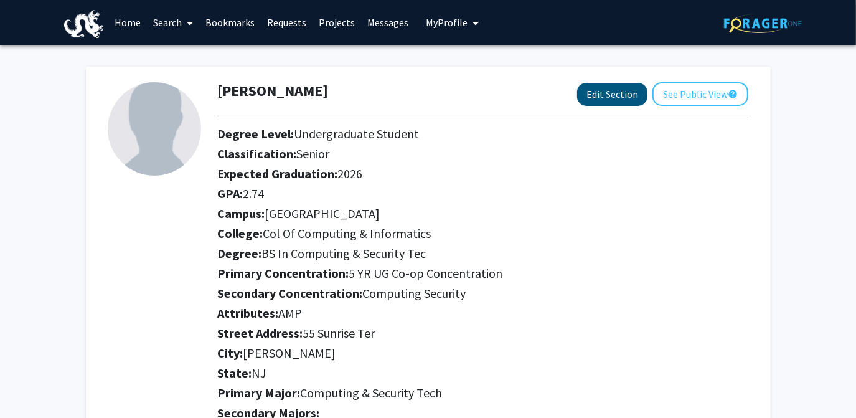
select select
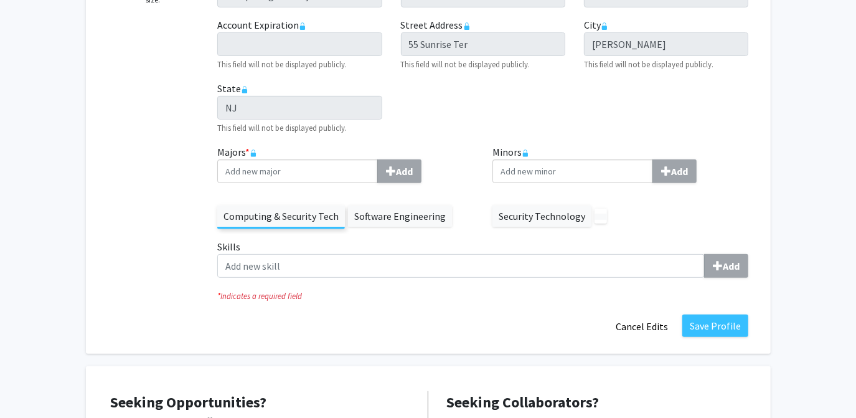
scroll to position [339, 0]
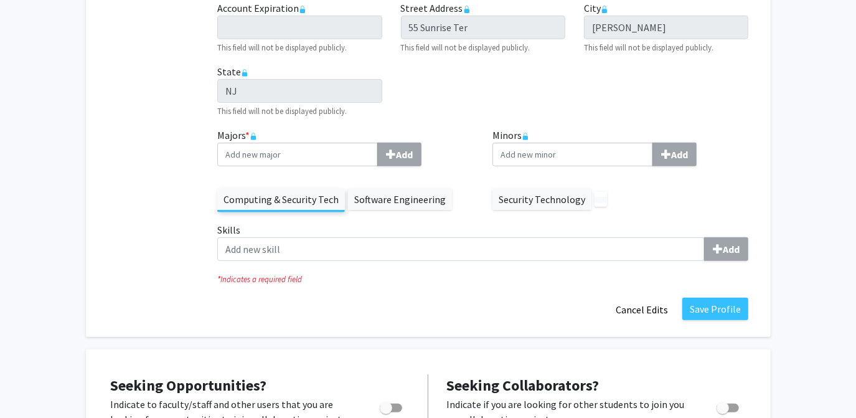
click at [371, 217] on div "Majors * Add Computing & Security Tech Software Engineering" at bounding box center [345, 175] width 275 height 95
click at [382, 204] on label "Software Engineering" at bounding box center [400, 199] width 104 height 21
click at [311, 203] on label "Computing & Security Tech" at bounding box center [281, 199] width 128 height 21
click at [353, 200] on label "Software Engineering" at bounding box center [400, 199] width 104 height 21
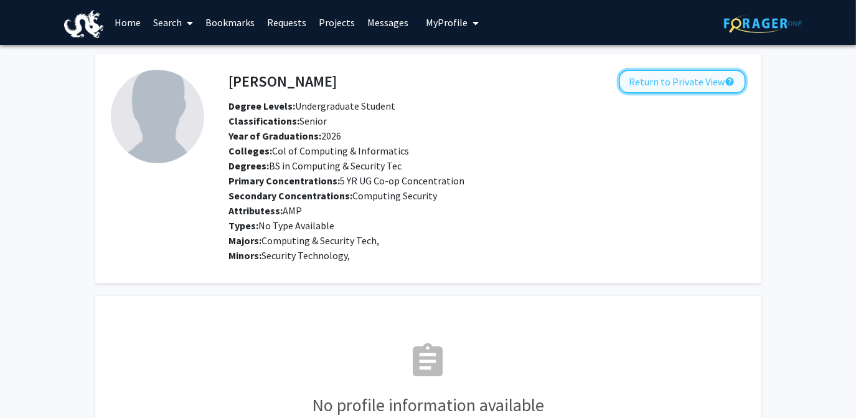
click at [645, 83] on button "Return to Private View help" at bounding box center [682, 82] width 127 height 24
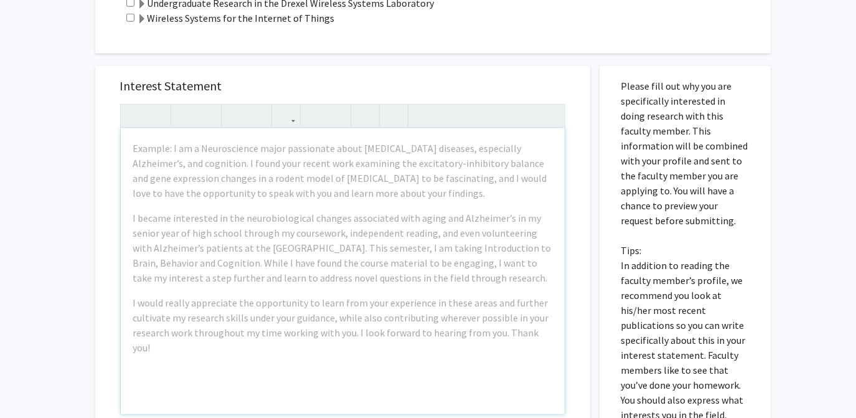
scroll to position [396, 0]
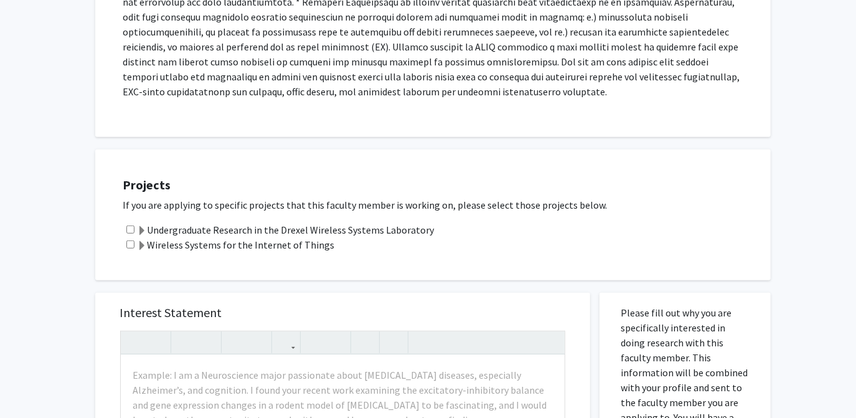
click at [131, 240] on input "checkbox" at bounding box center [130, 244] width 8 height 8
checkbox input "true"
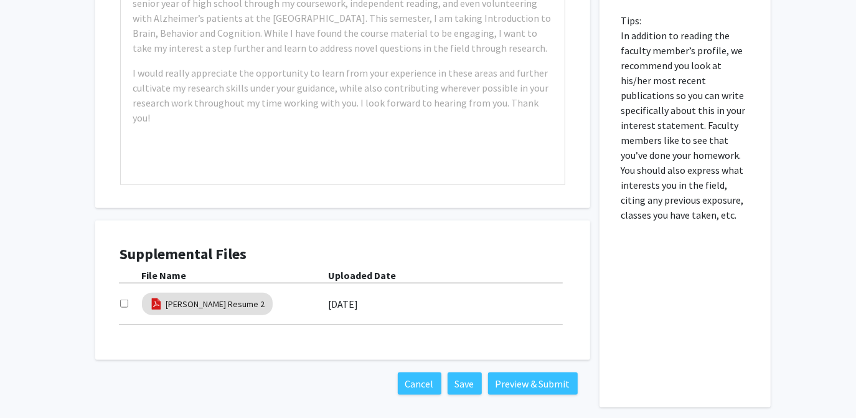
scroll to position [892, 0]
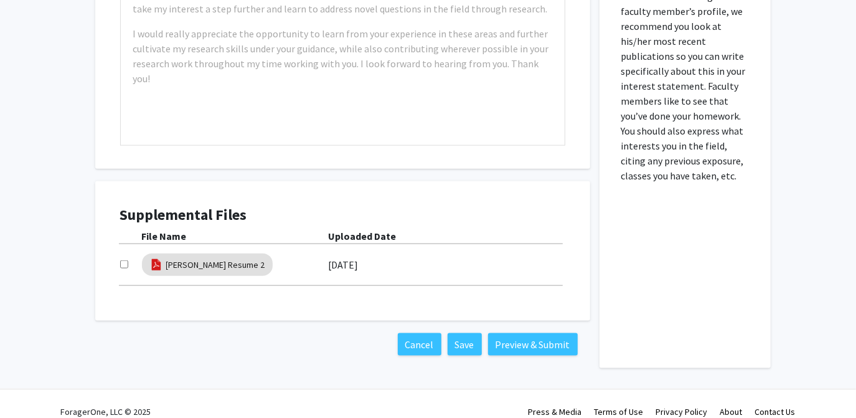
click at [125, 260] on input "checkbox" at bounding box center [124, 264] width 8 height 8
click at [124, 260] on input "checkbox" at bounding box center [124, 264] width 8 height 8
checkbox input "true"
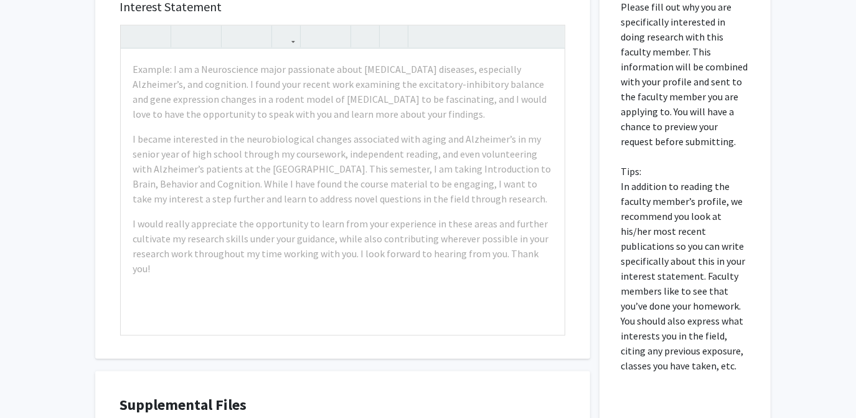
scroll to position [552, 0]
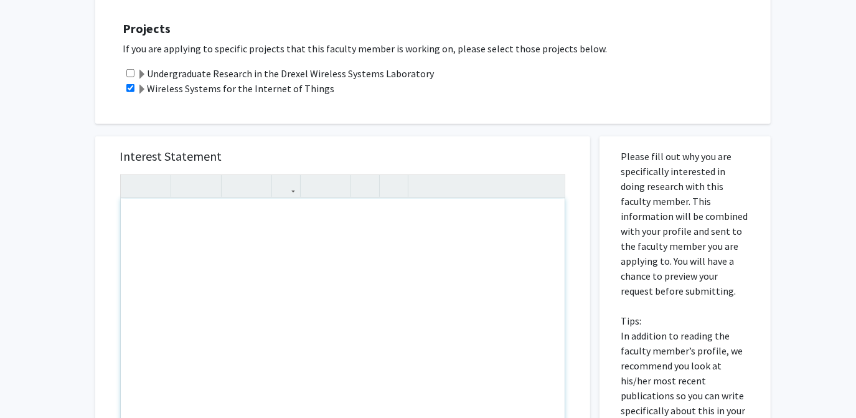
paste div "Note to users with screen readers: Please press Alt+0 or Option+0 to deactivate…"
type textarea "<l>Ipsu Dolorsita Consecte, </a><e>&sedd;Ei temp in Utlab Etdol mag A en a mini…"
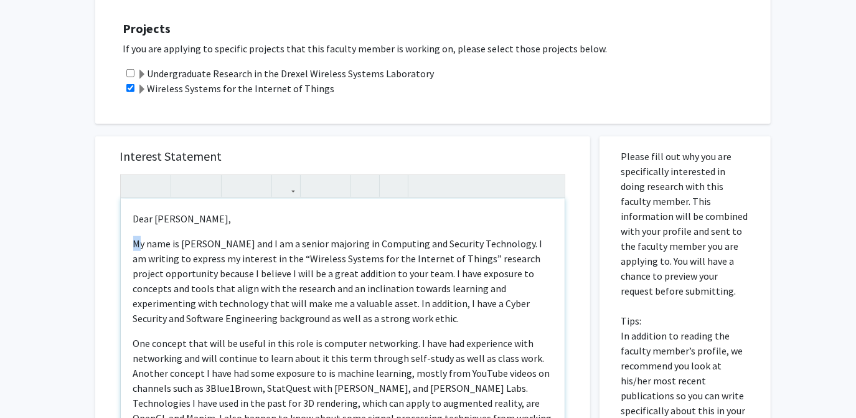
drag, startPoint x: 138, startPoint y: 227, endPoint x: 118, endPoint y: 228, distance: 19.9
click at [118, 228] on div "Interest Statement Dear [PERSON_NAME], My name is [PERSON_NAME] and I am a sen…" at bounding box center [343, 322] width 470 height 372
copy div "Note to users with screen readers: Please press Alt+0 or Option+0 to deactivate…"
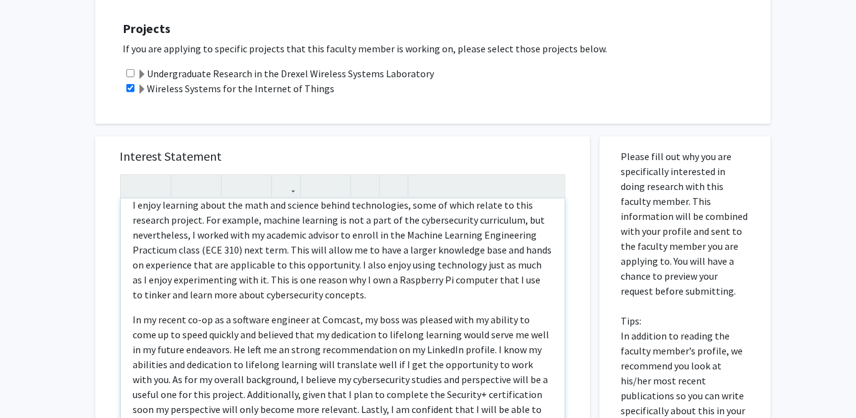
scroll to position [113, 0]
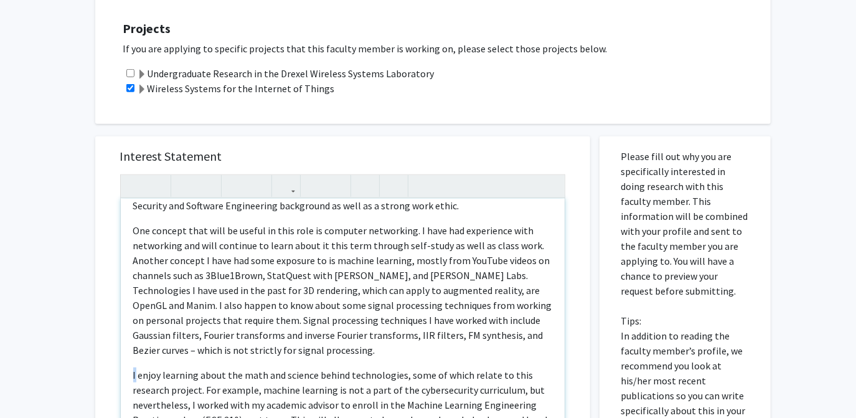
click at [135, 359] on div "Dear [PERSON_NAME], My name is [PERSON_NAME] and I am a senior majoring in Com…" at bounding box center [343, 342] width 444 height 286
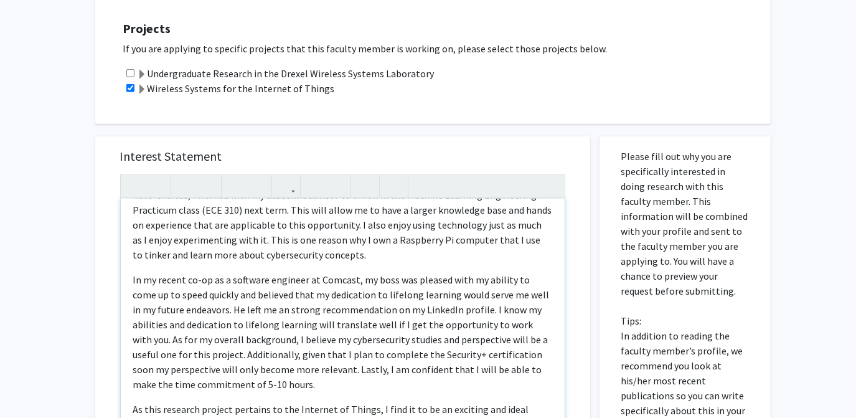
scroll to position [339, 0]
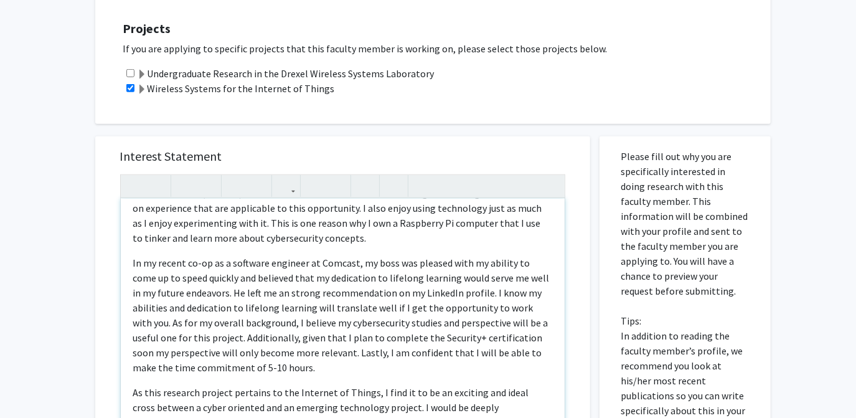
click at [133, 255] on p "In my recent co-op as a software engineer at Comcast, my boss was pleased with …" at bounding box center [342, 315] width 419 height 120
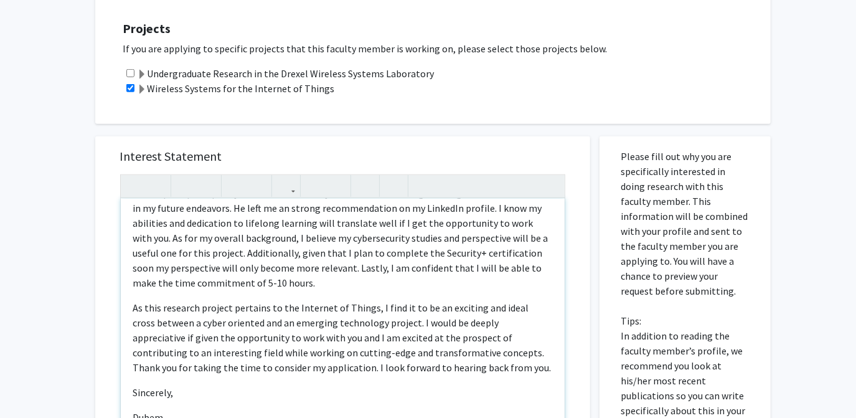
scroll to position [427, 0]
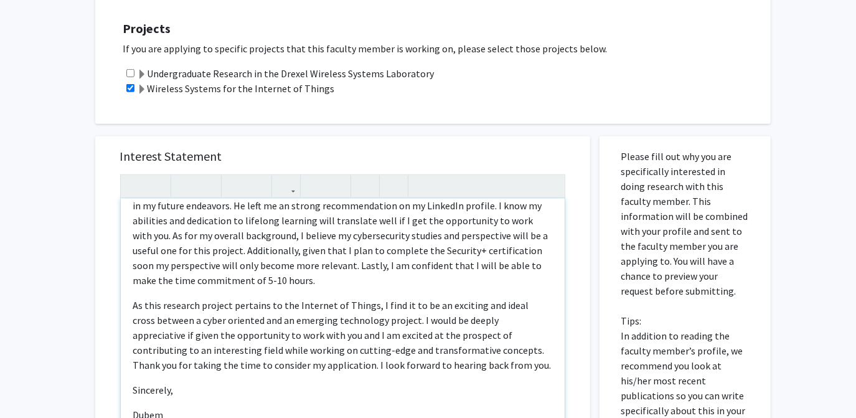
click at [133, 298] on p "As this research project pertains to the Internet of Things, I find it to be an…" at bounding box center [342, 335] width 419 height 75
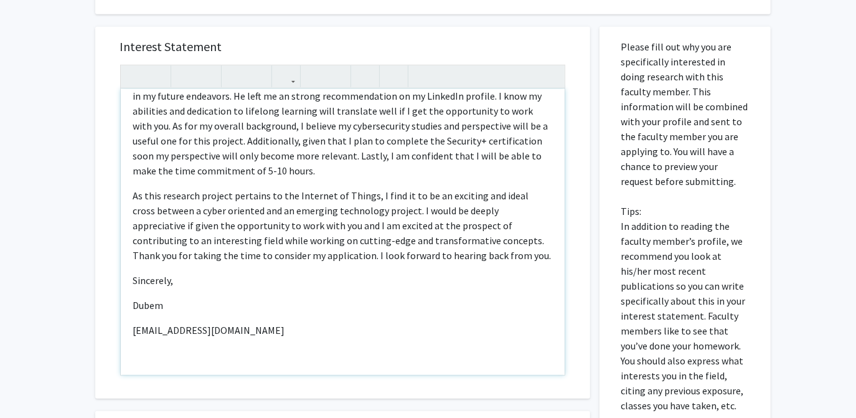
scroll to position [666, 0]
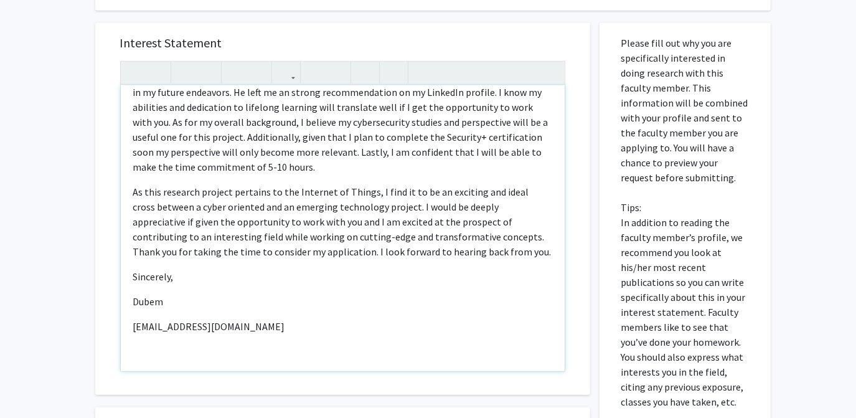
click at [135, 294] on p "Dubem" at bounding box center [342, 301] width 419 height 15
type textarea "<l>Ipsu Dolorsita Consecte, </a><e>&sedd; &eius; &temp; &inci; Ut labo et Dolor…"
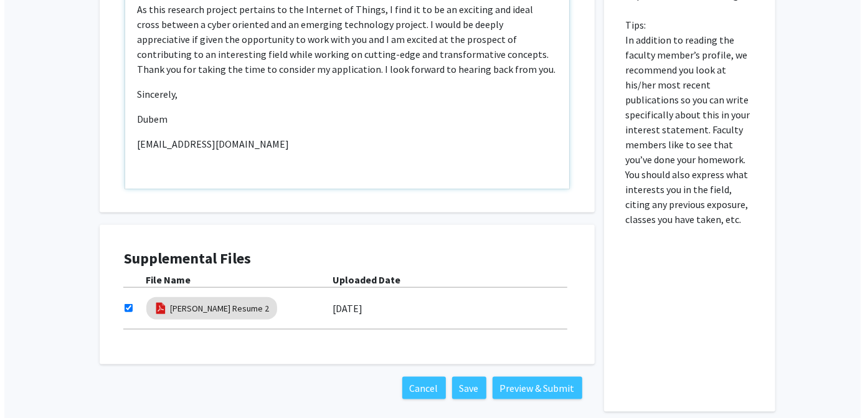
scroll to position [892, 0]
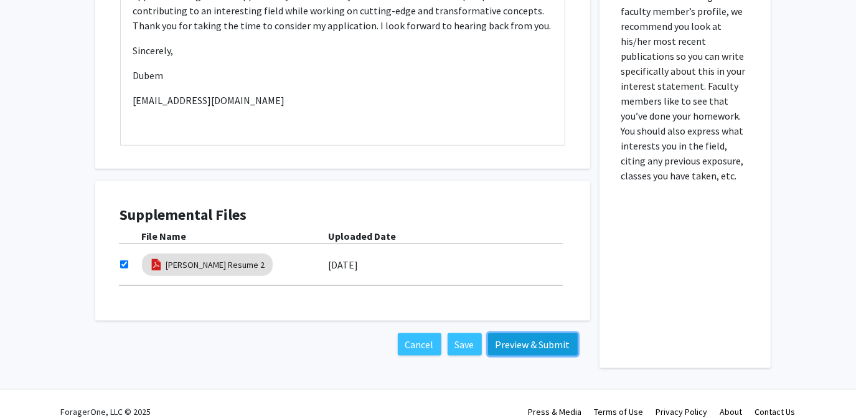
click at [508, 338] on button "Preview & Submit" at bounding box center [533, 344] width 90 height 22
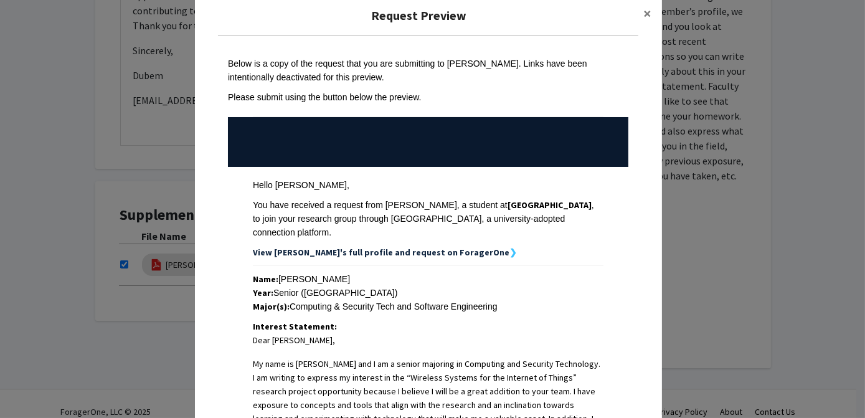
scroll to position [0, 0]
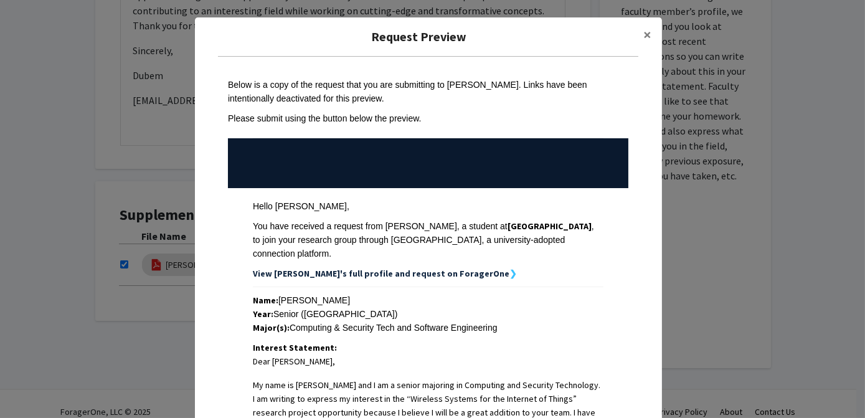
click at [154, 336] on div "Request Preview × Below is a copy of the request that you are submitting to [PE…" at bounding box center [432, 209] width 865 height 418
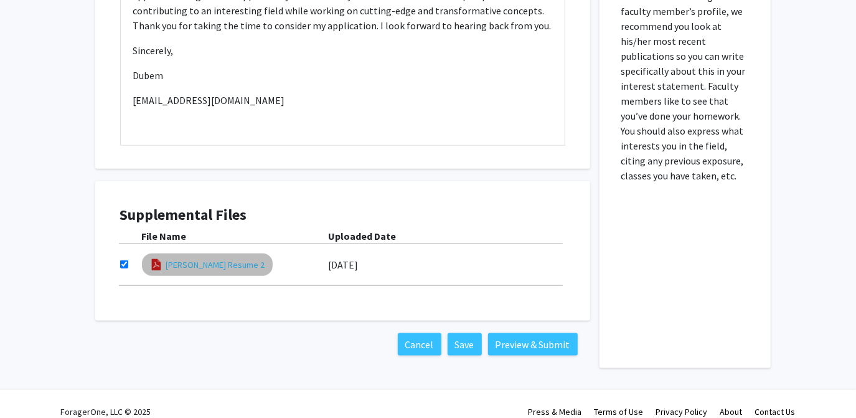
click at [196, 258] on link "[PERSON_NAME] Resume 2" at bounding box center [215, 264] width 99 height 13
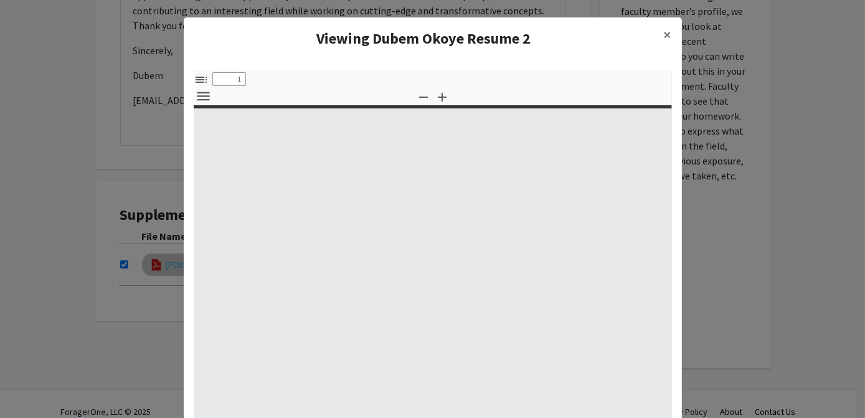
select select "custom"
type input "0"
select select "custom"
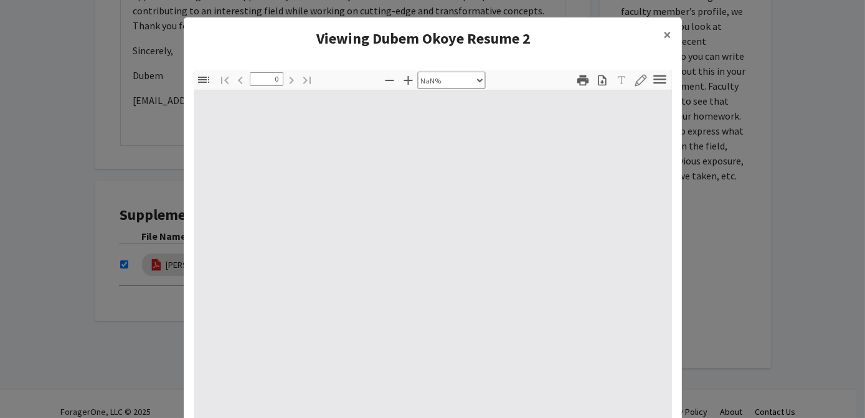
type input "1"
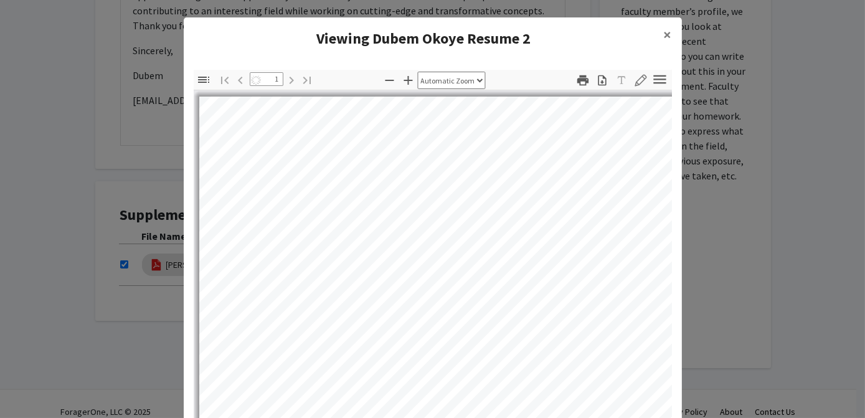
select select "auto"
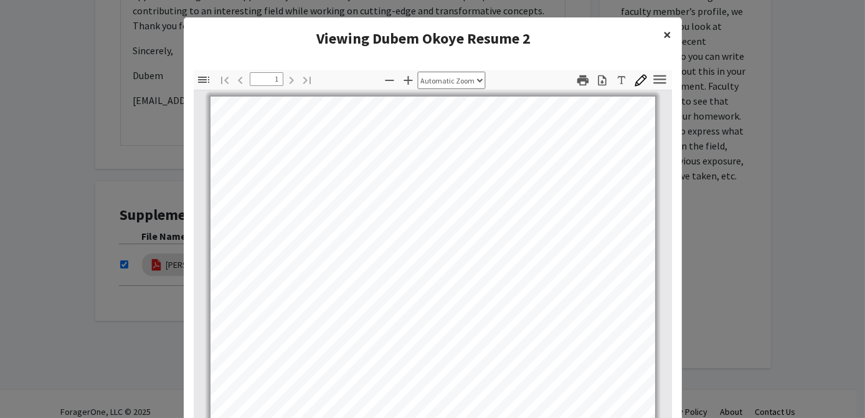
click at [667, 38] on button "×" at bounding box center [668, 34] width 28 height 35
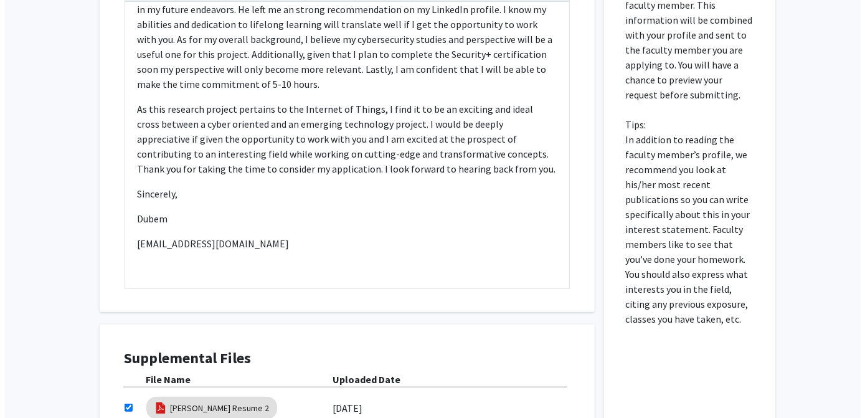
scroll to position [892, 0]
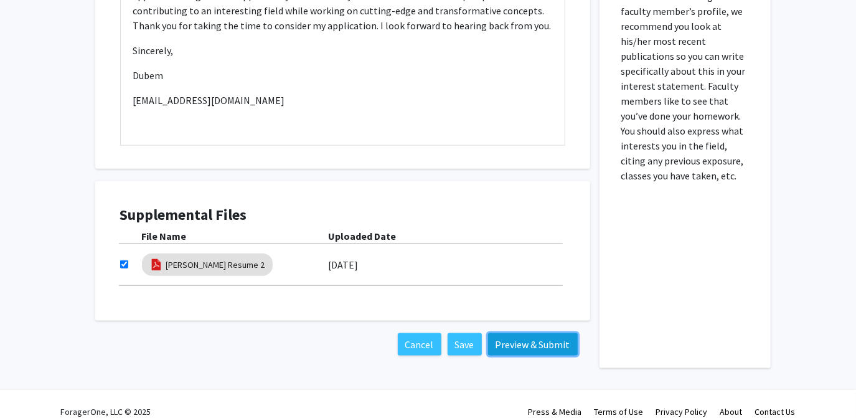
click at [531, 333] on button "Preview & Submit" at bounding box center [533, 344] width 90 height 22
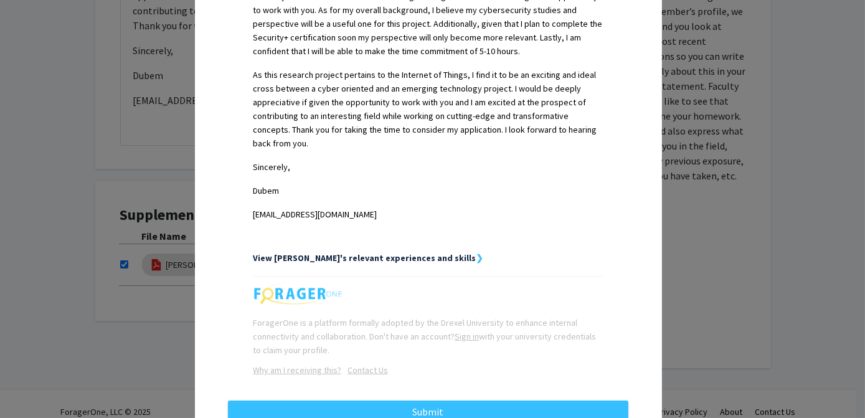
scroll to position [795, 0]
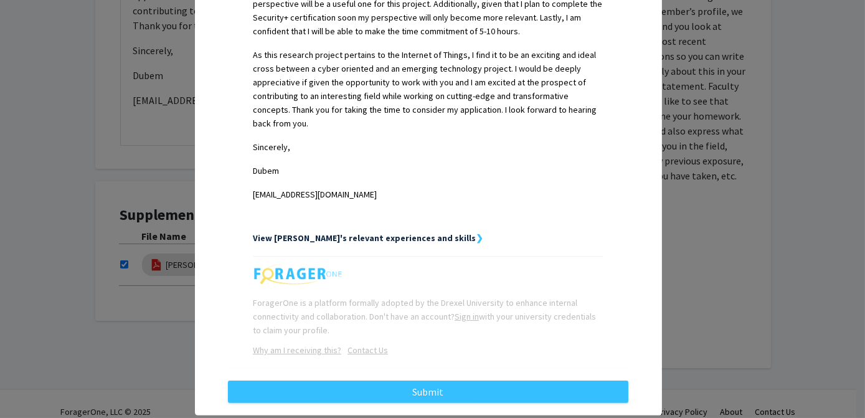
click at [406, 232] on strong "View [PERSON_NAME]'s relevant experiences and skills" at bounding box center [364, 237] width 223 height 11
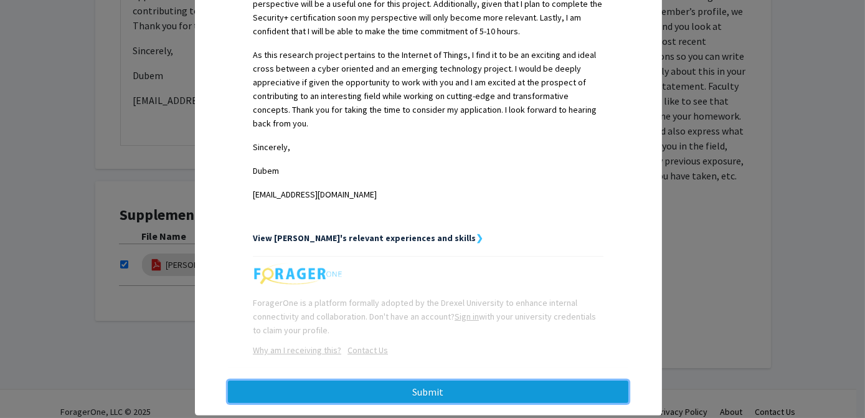
click at [395, 381] on button "Submit" at bounding box center [428, 392] width 401 height 22
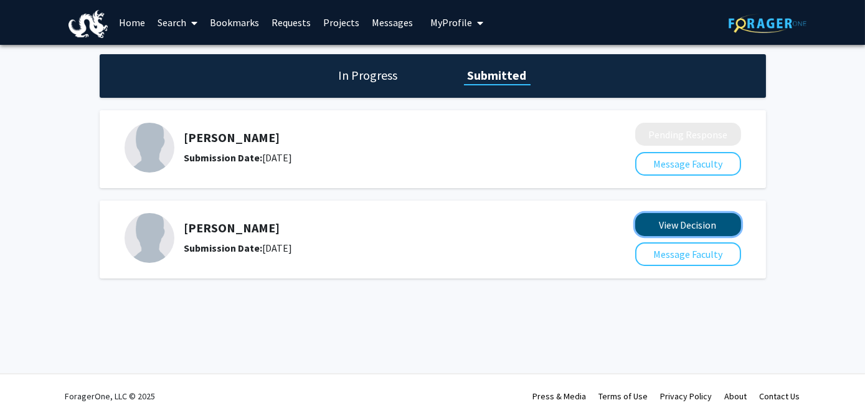
click at [667, 223] on button "View Decision" at bounding box center [688, 224] width 106 height 23
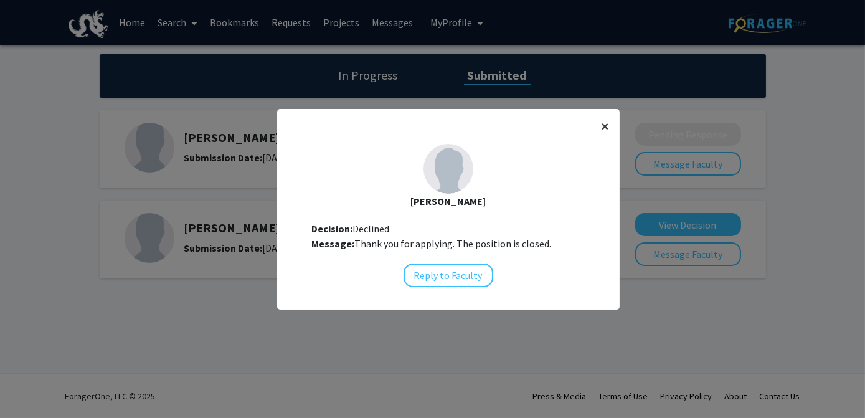
click at [602, 127] on span "×" at bounding box center [606, 125] width 8 height 19
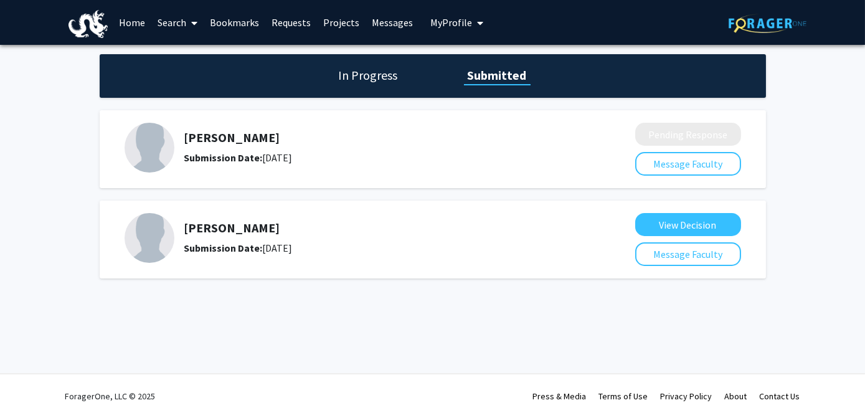
click at [361, 76] on h1 "In Progress" at bounding box center [368, 75] width 67 height 17
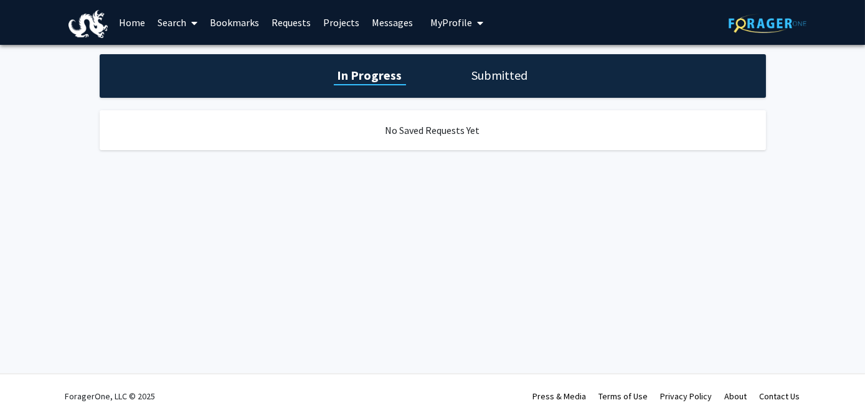
click at [493, 79] on h1 "Submitted" at bounding box center [500, 75] width 64 height 17
